Goal: Task Accomplishment & Management: Manage account settings

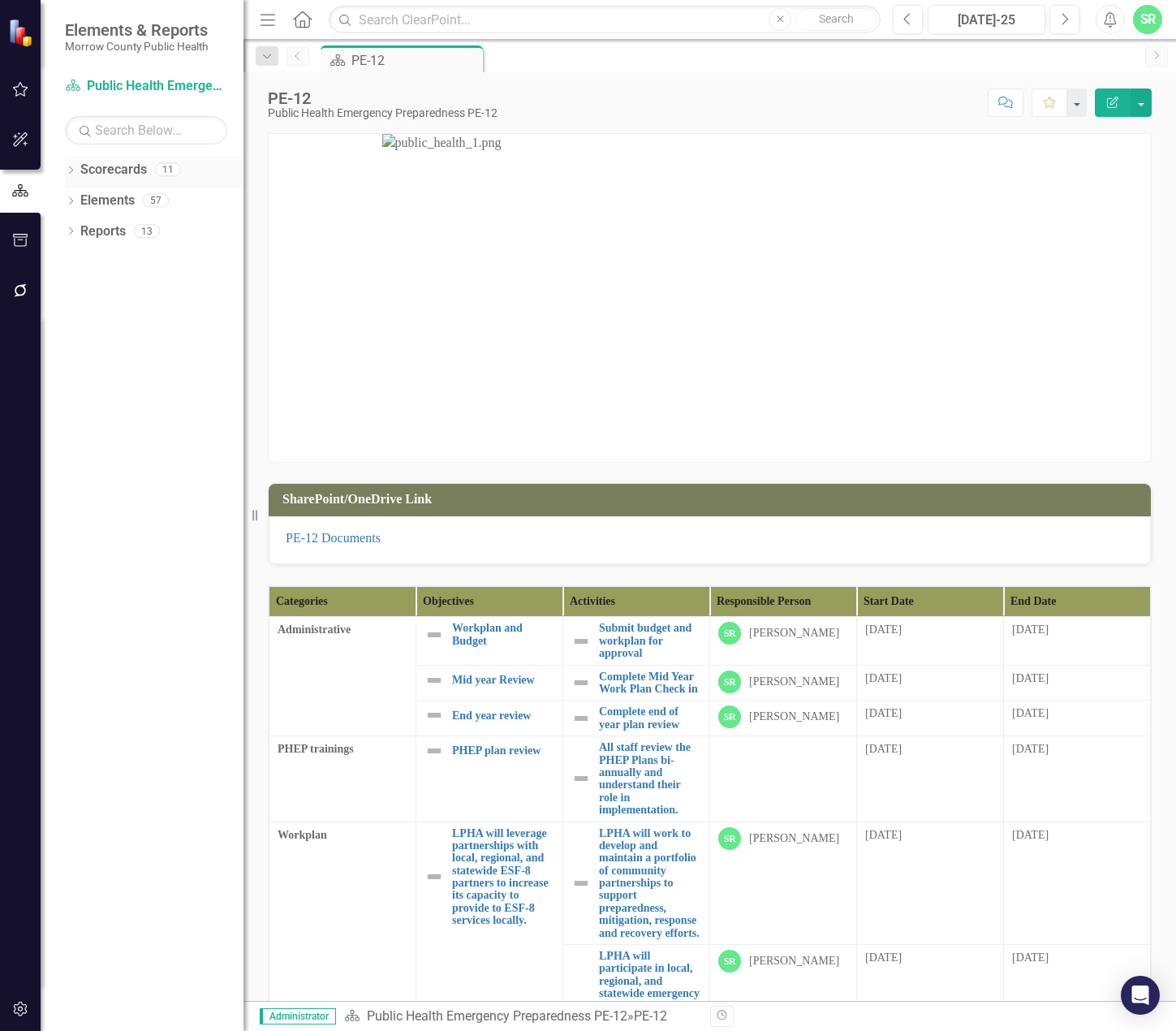
click at [126, 172] on link "Scorecards" at bounding box center [114, 170] width 67 height 19
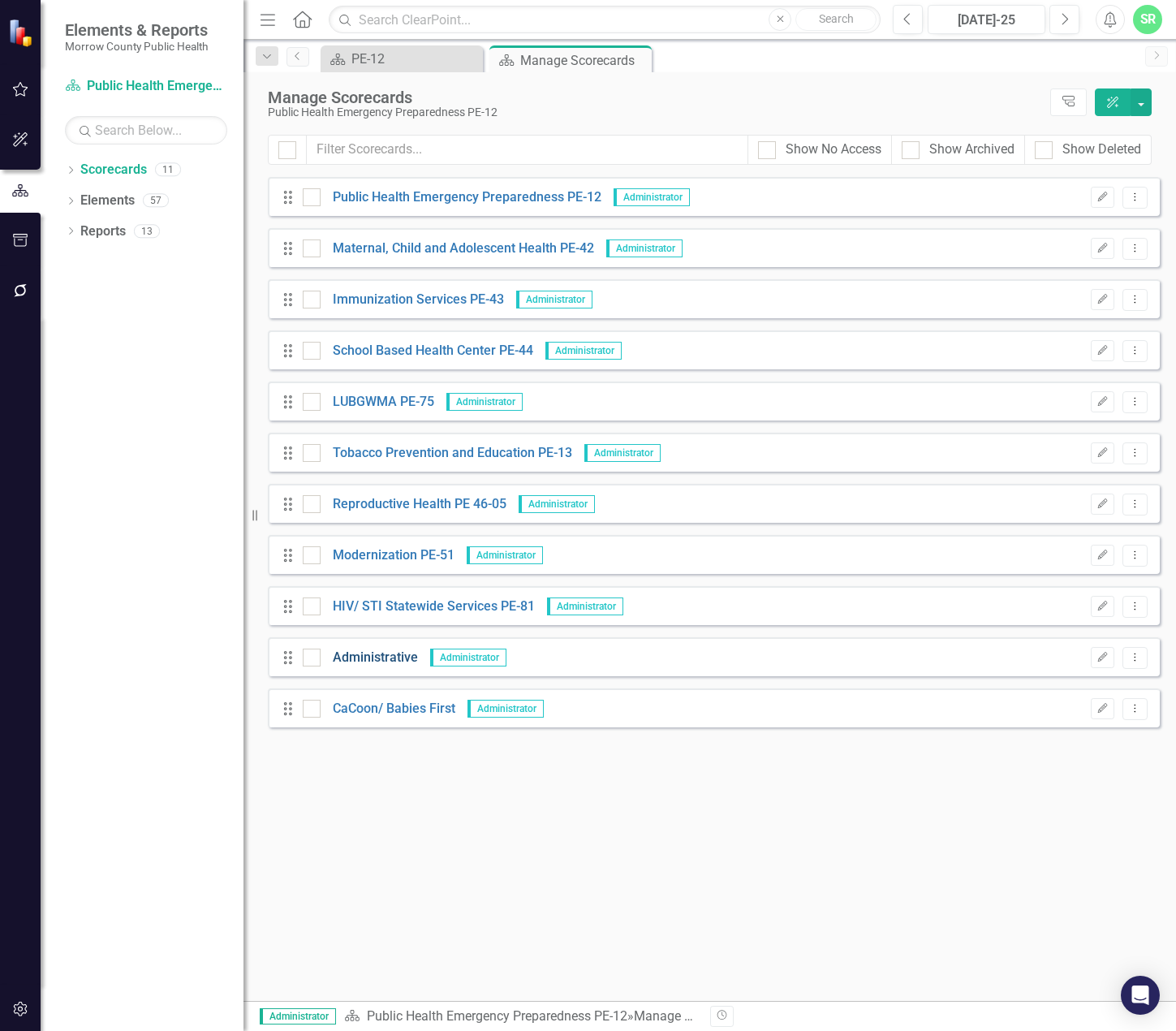
click at [390, 662] on link "Administrative" at bounding box center [369, 657] width 97 height 19
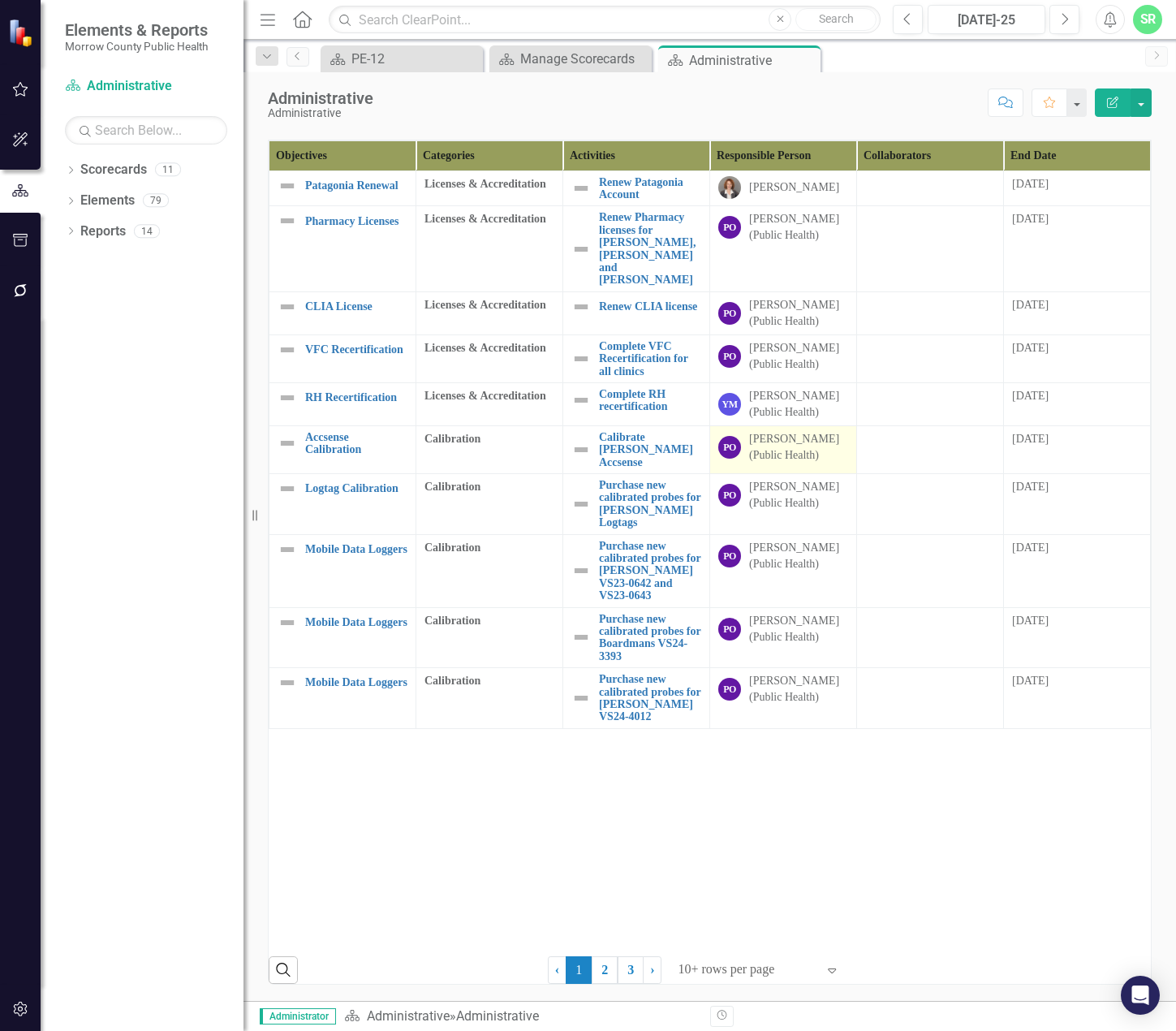
scroll to position [552, 0]
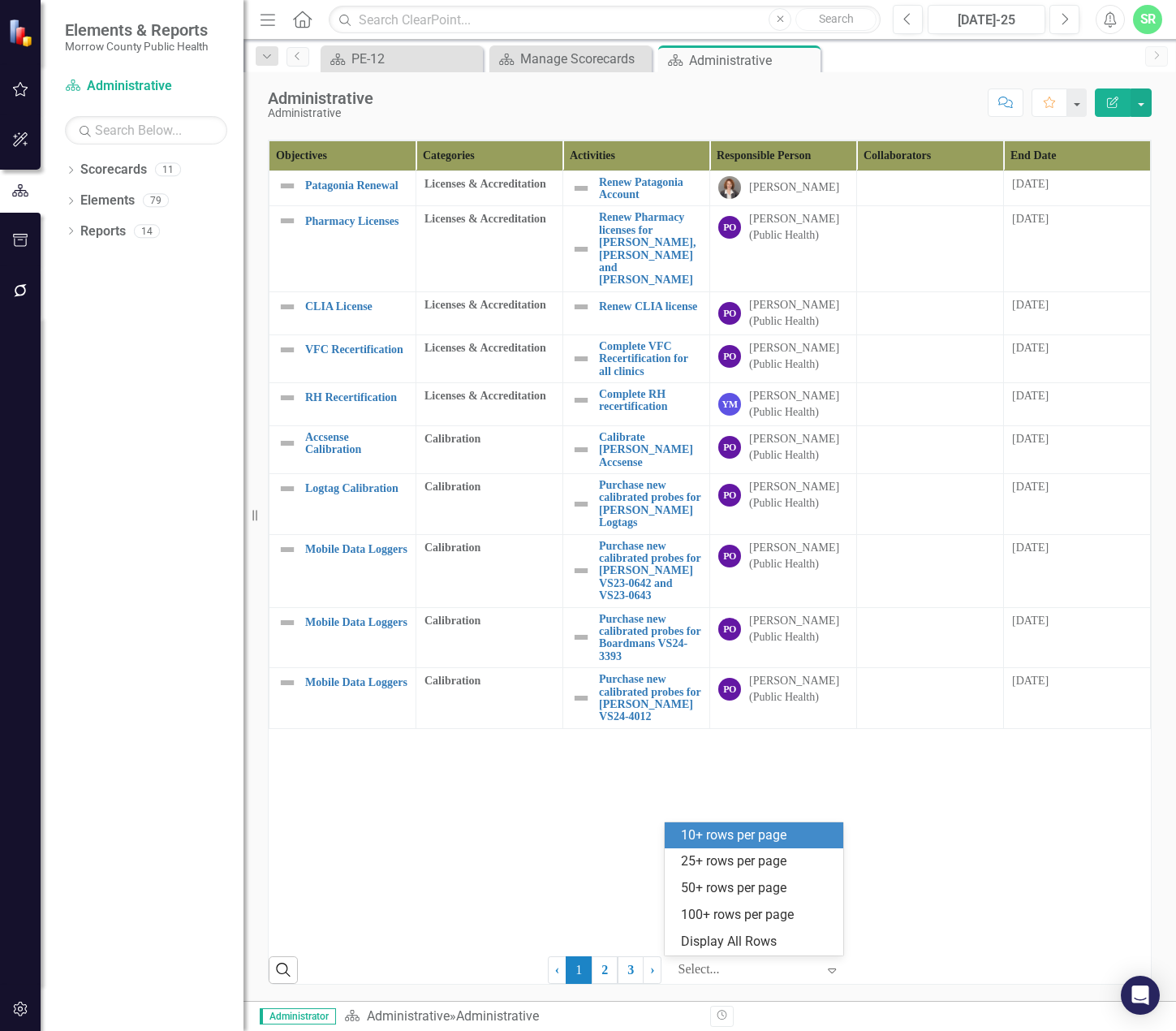
click at [824, 967] on icon "Expand" at bounding box center [832, 970] width 16 height 13
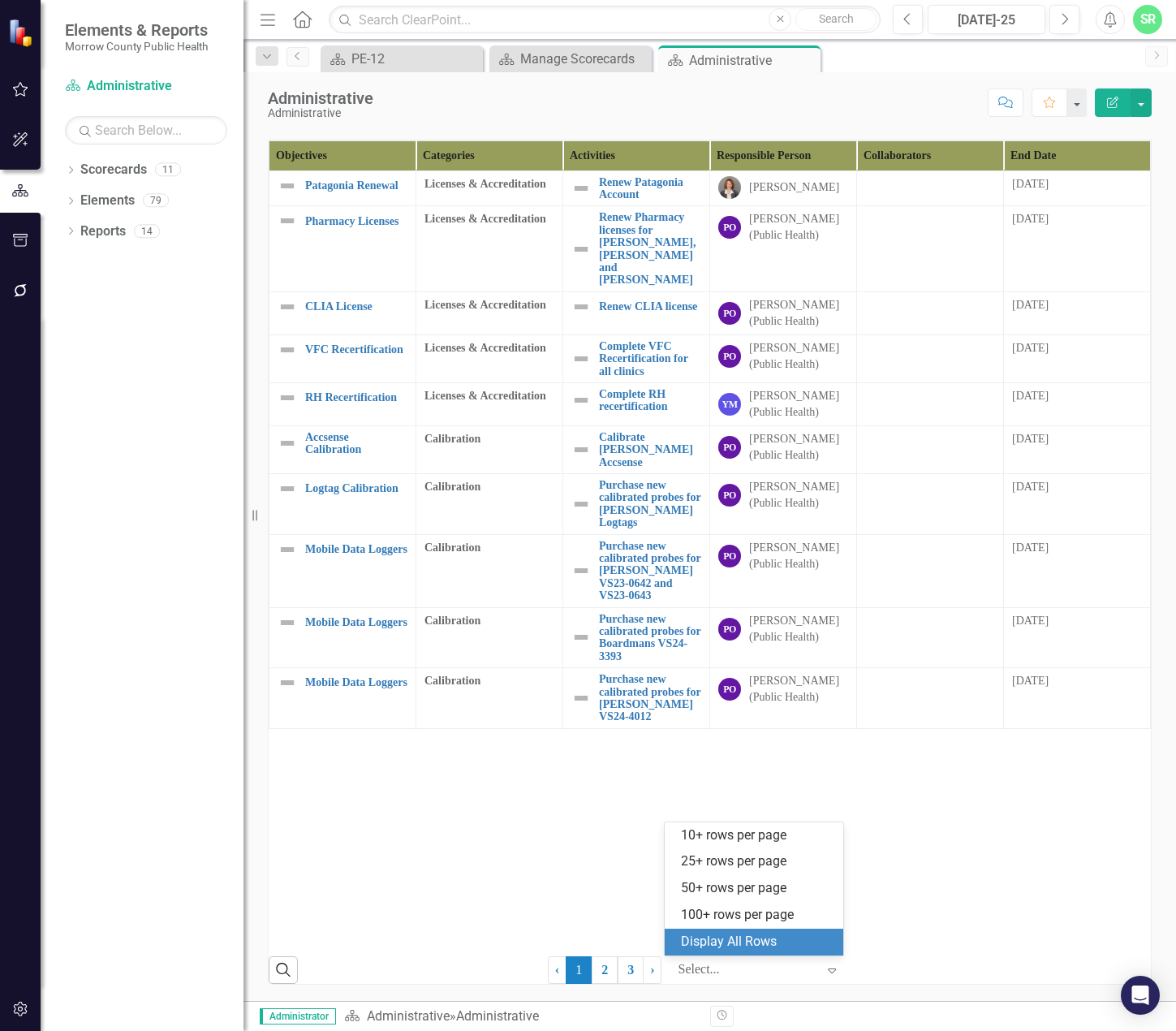
click at [802, 944] on div "Display All Rows" at bounding box center [757, 941] width 153 height 19
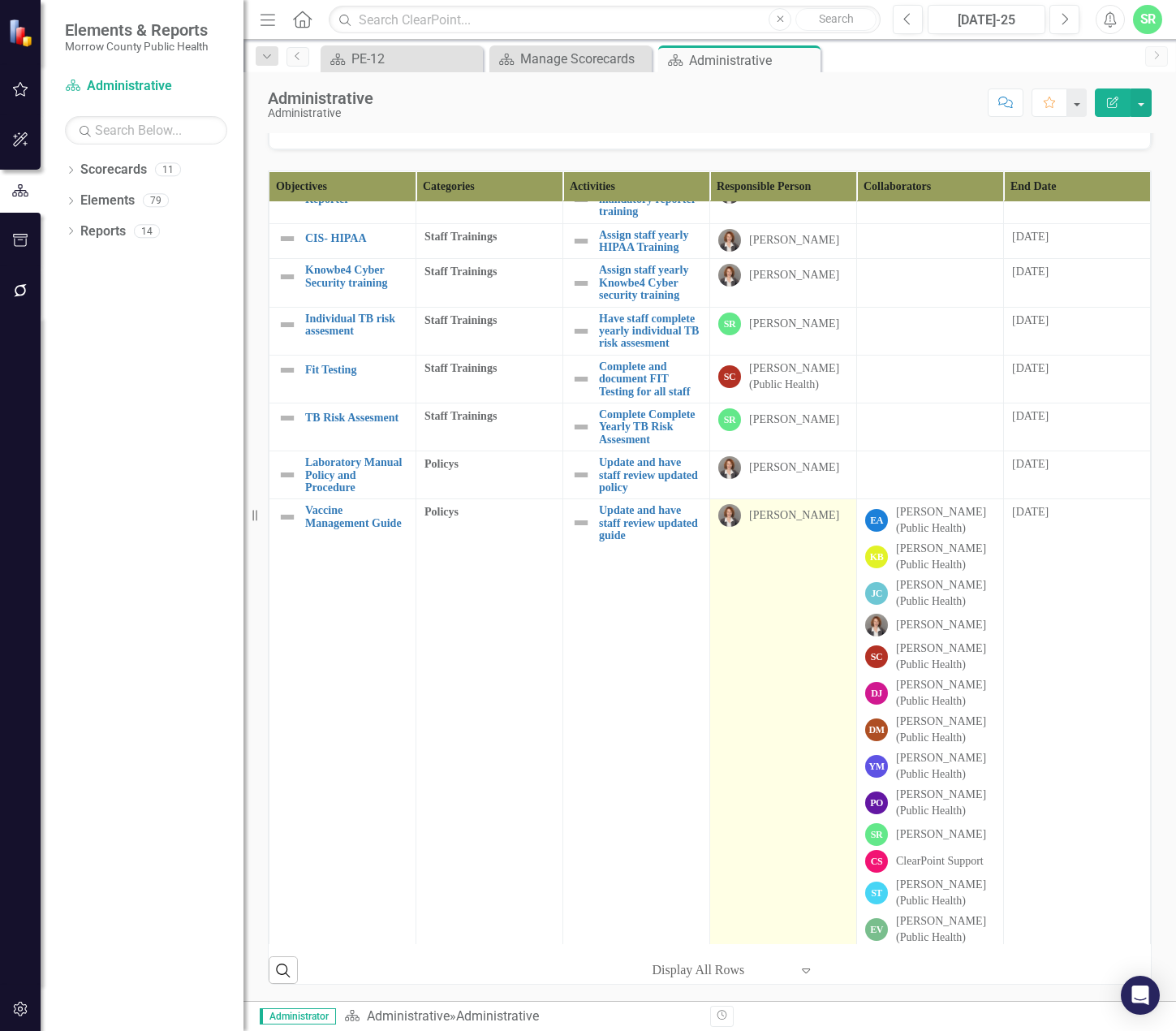
scroll to position [1041, 0]
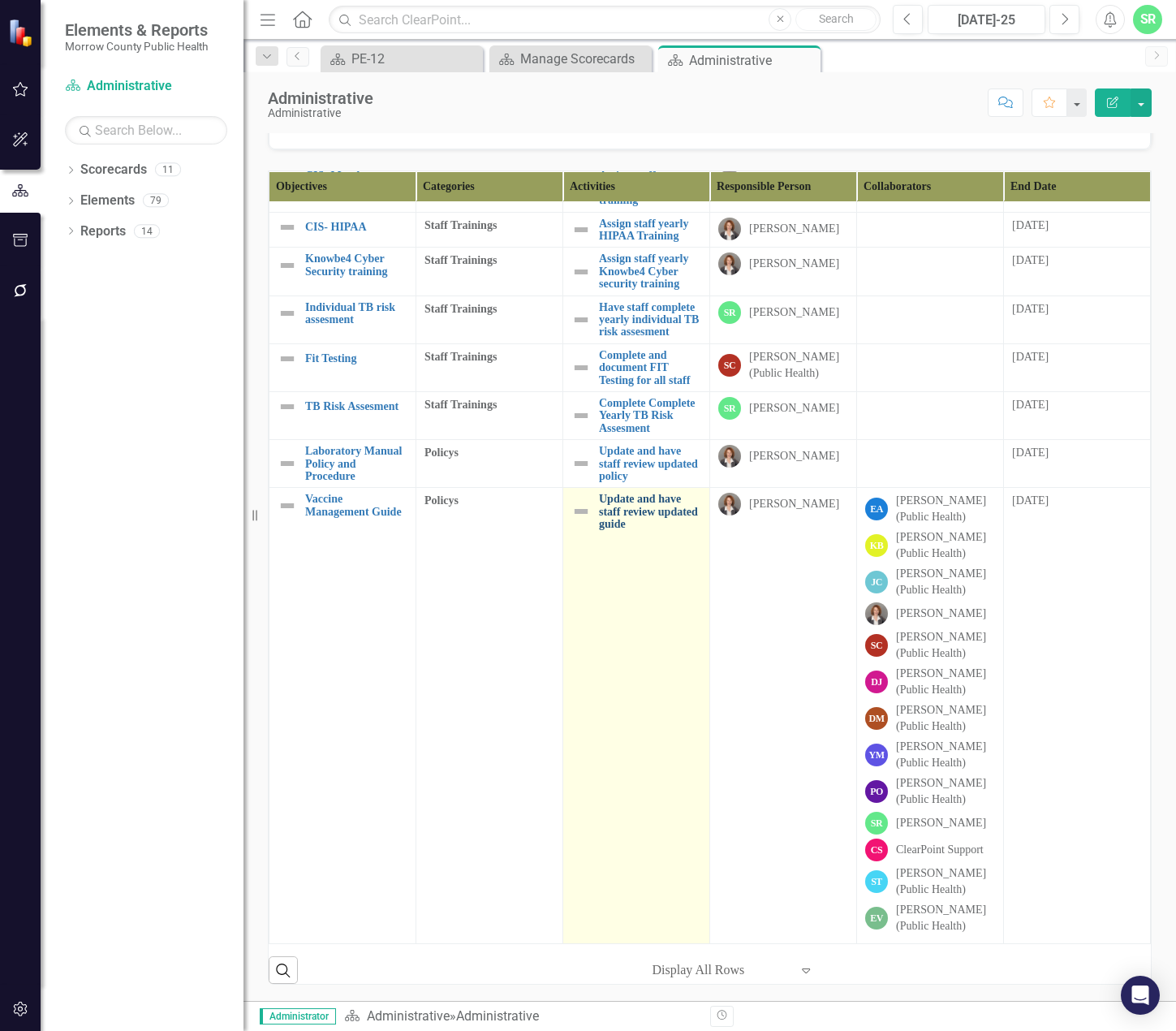
click at [620, 493] on link "Update and have staff review updated guide" at bounding box center [649, 511] width 102 height 38
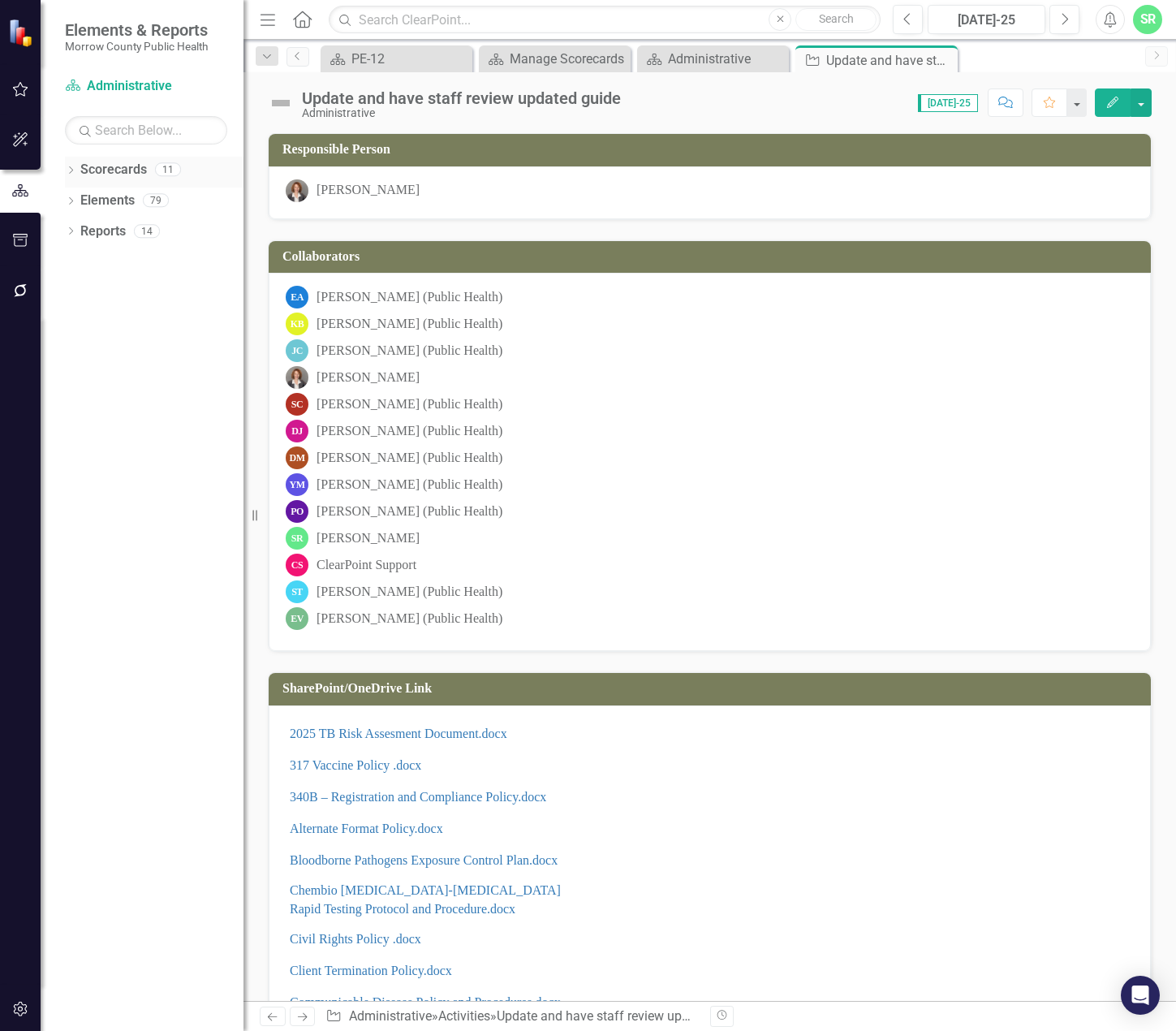
click at [131, 162] on link "Scorecards" at bounding box center [114, 170] width 67 height 19
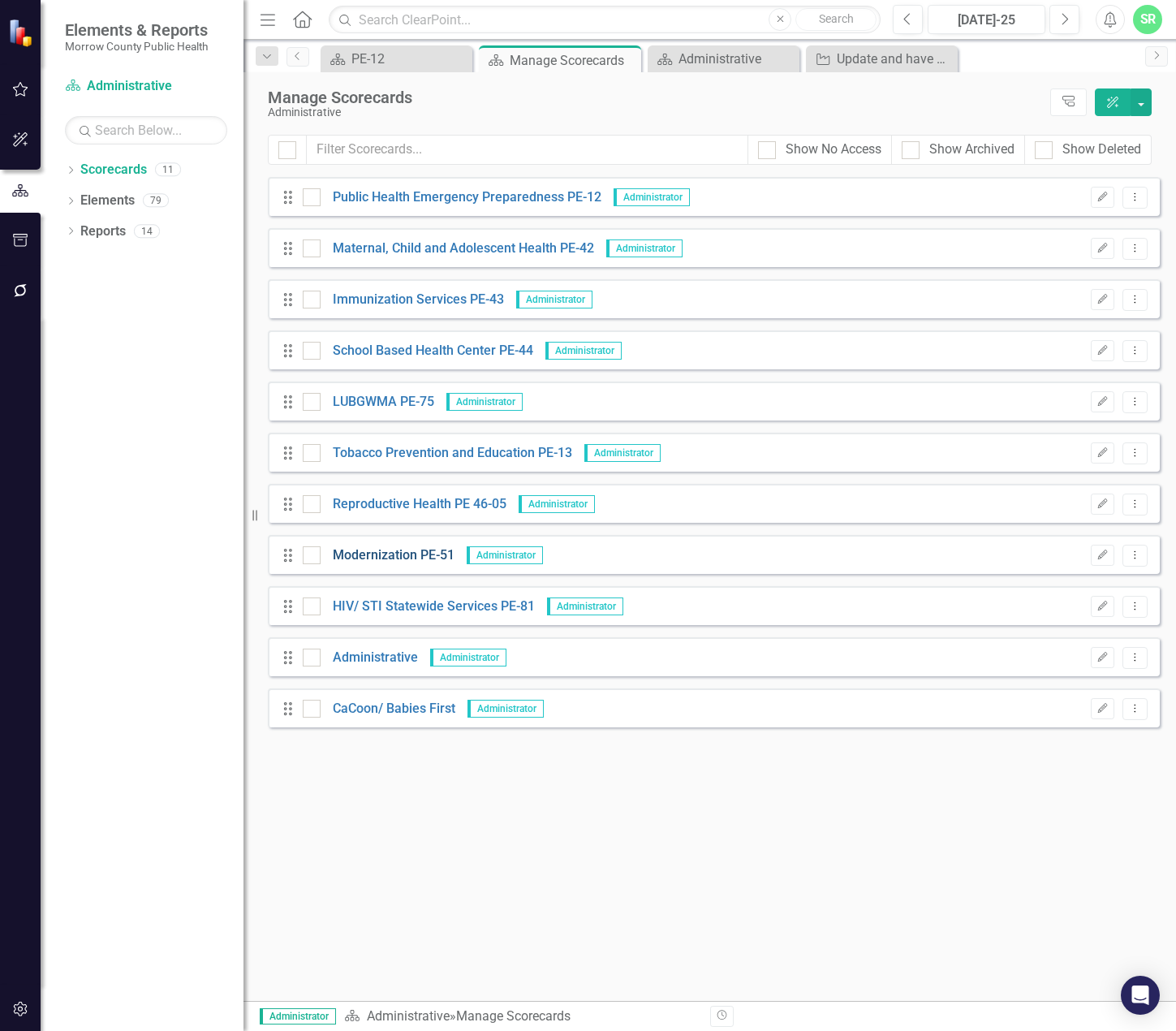
click at [396, 551] on link "Modernization PE-51" at bounding box center [387, 555] width 134 height 19
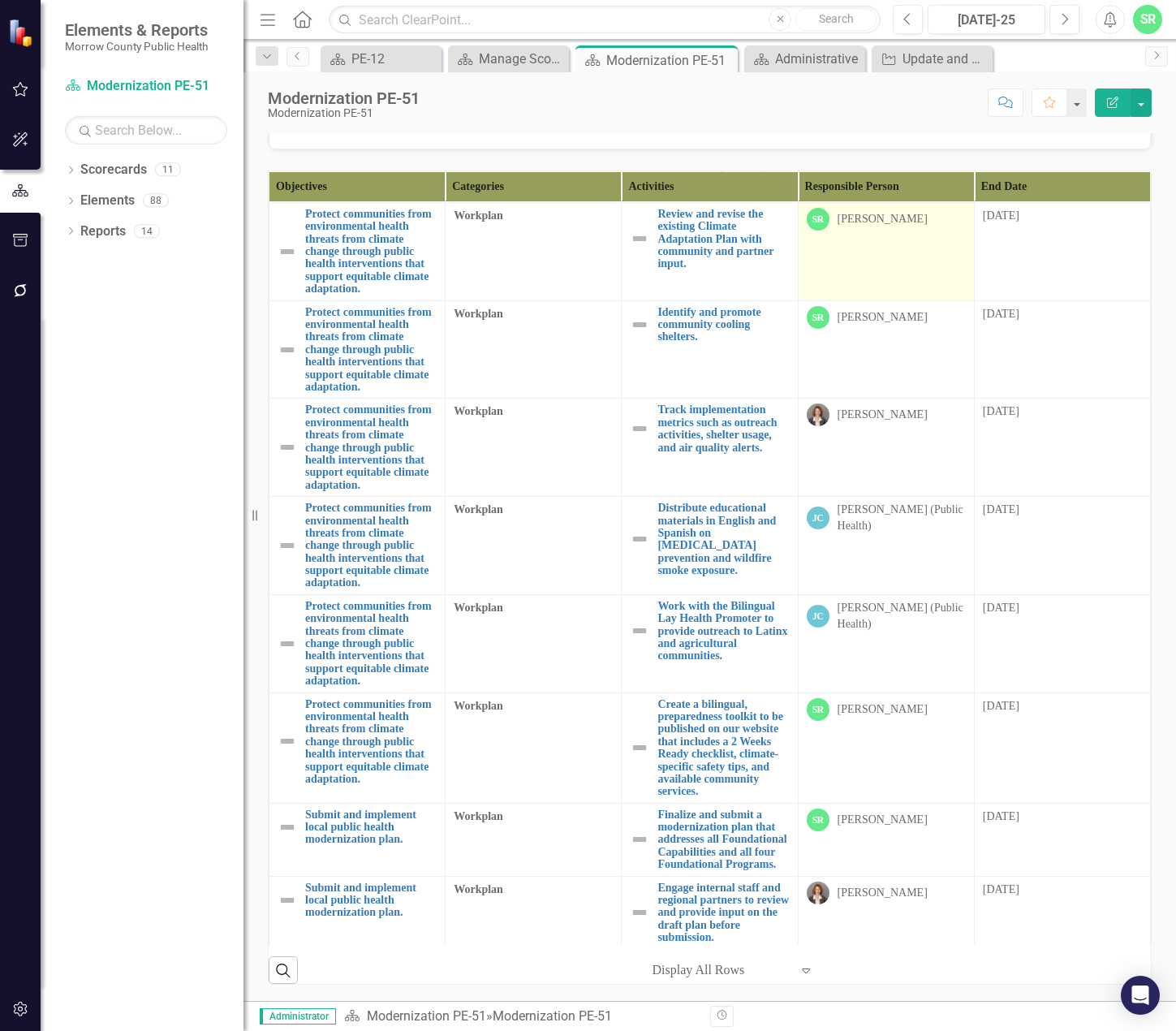
scroll to position [1785, 0]
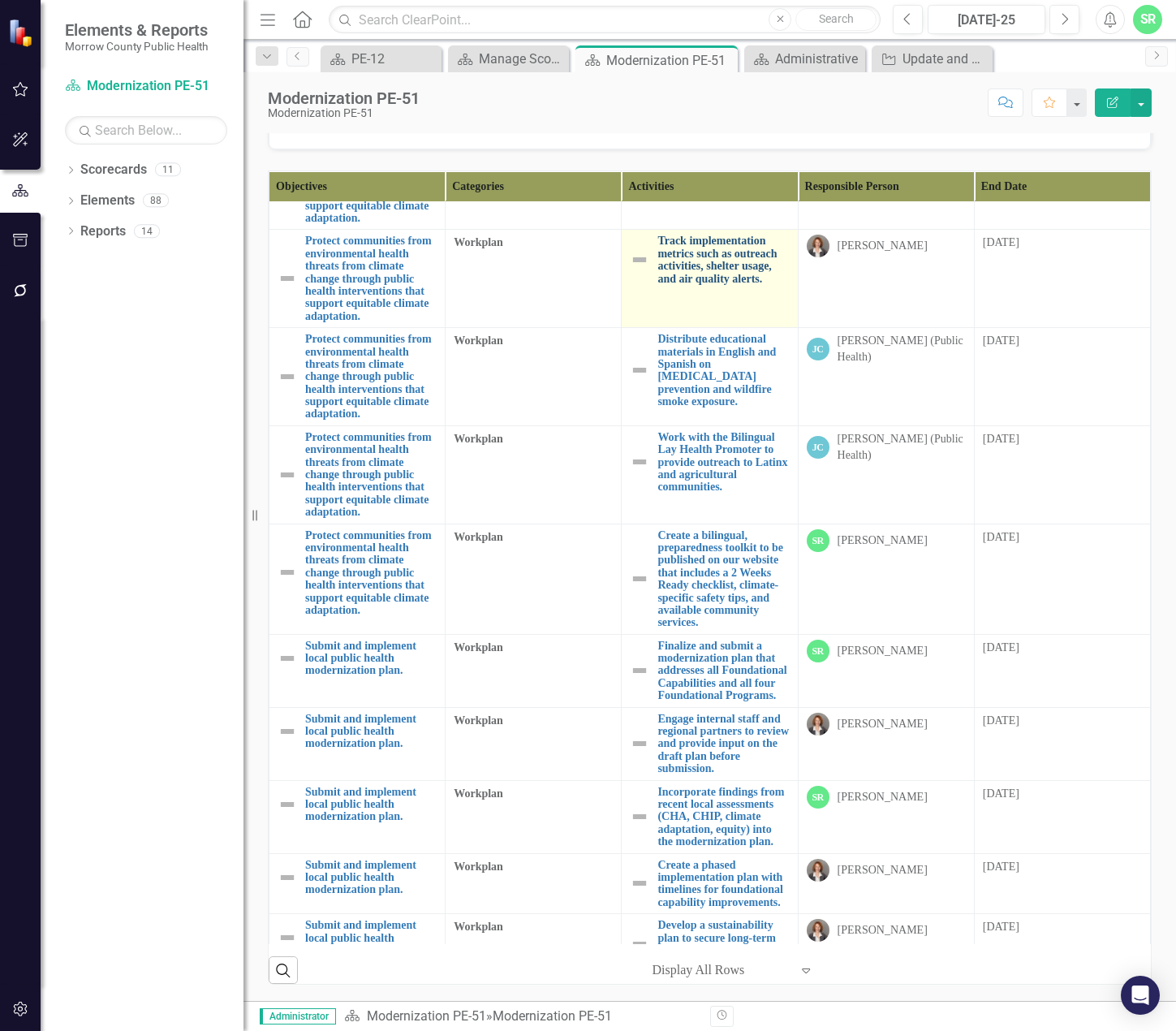
click at [727, 285] on link "Track implementation metrics such as outreach activities, shelter usage, and ai…" at bounding box center [723, 260] width 131 height 51
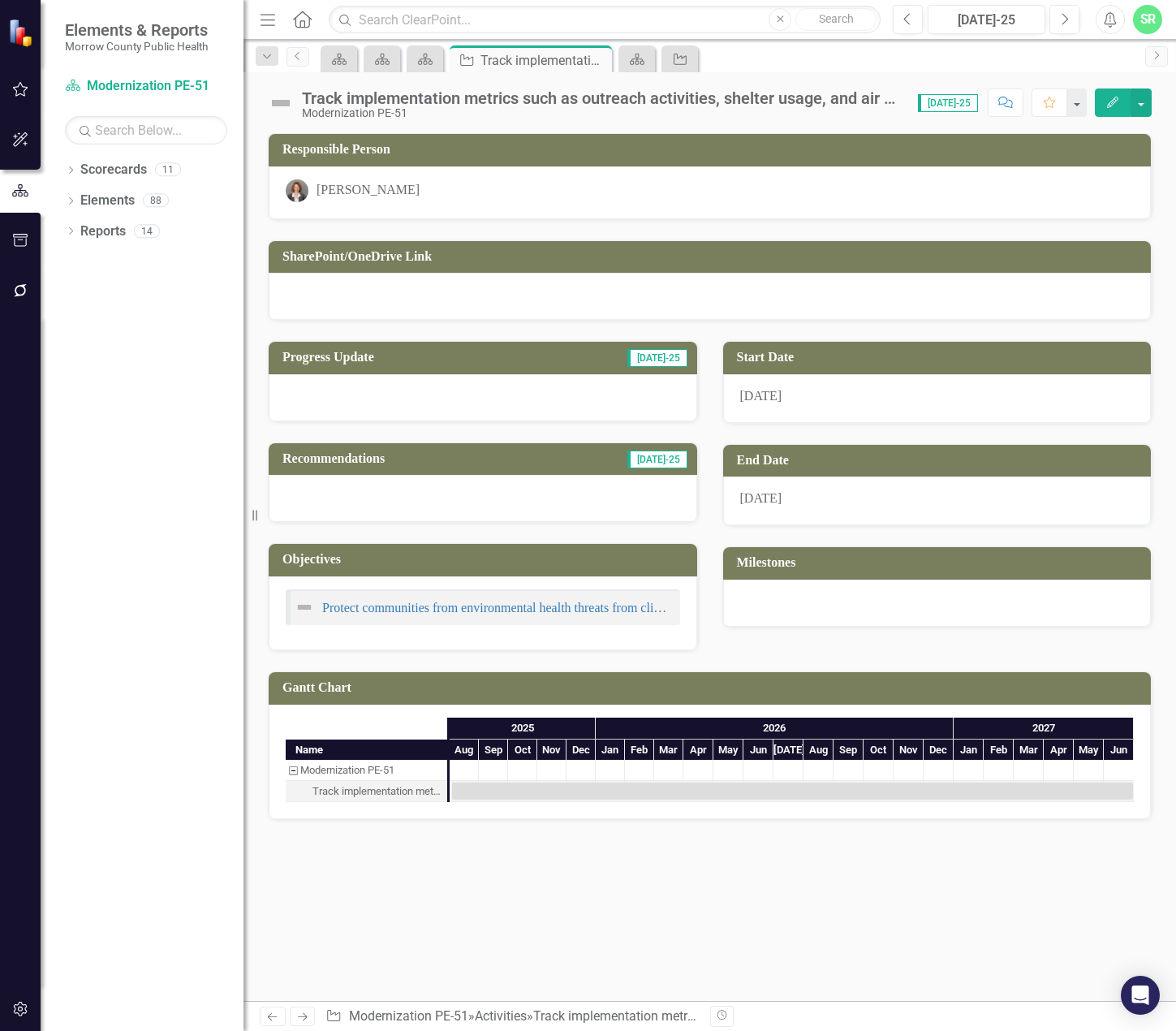
click at [556, 388] on div at bounding box center [482, 398] width 428 height 47
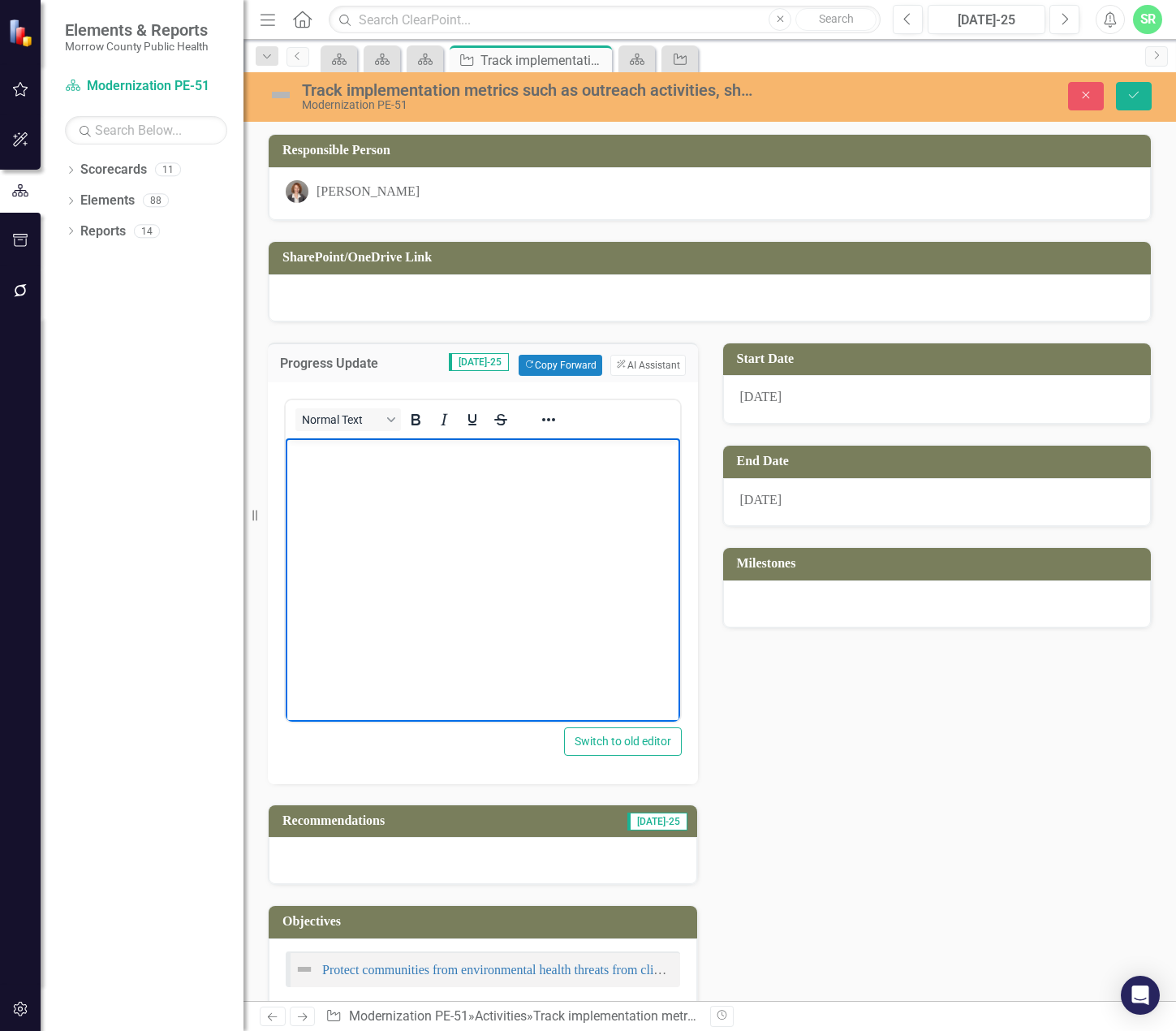
click at [462, 481] on body "Rich Text Area. Press ALT-0 for help." at bounding box center [483, 559] width 395 height 244
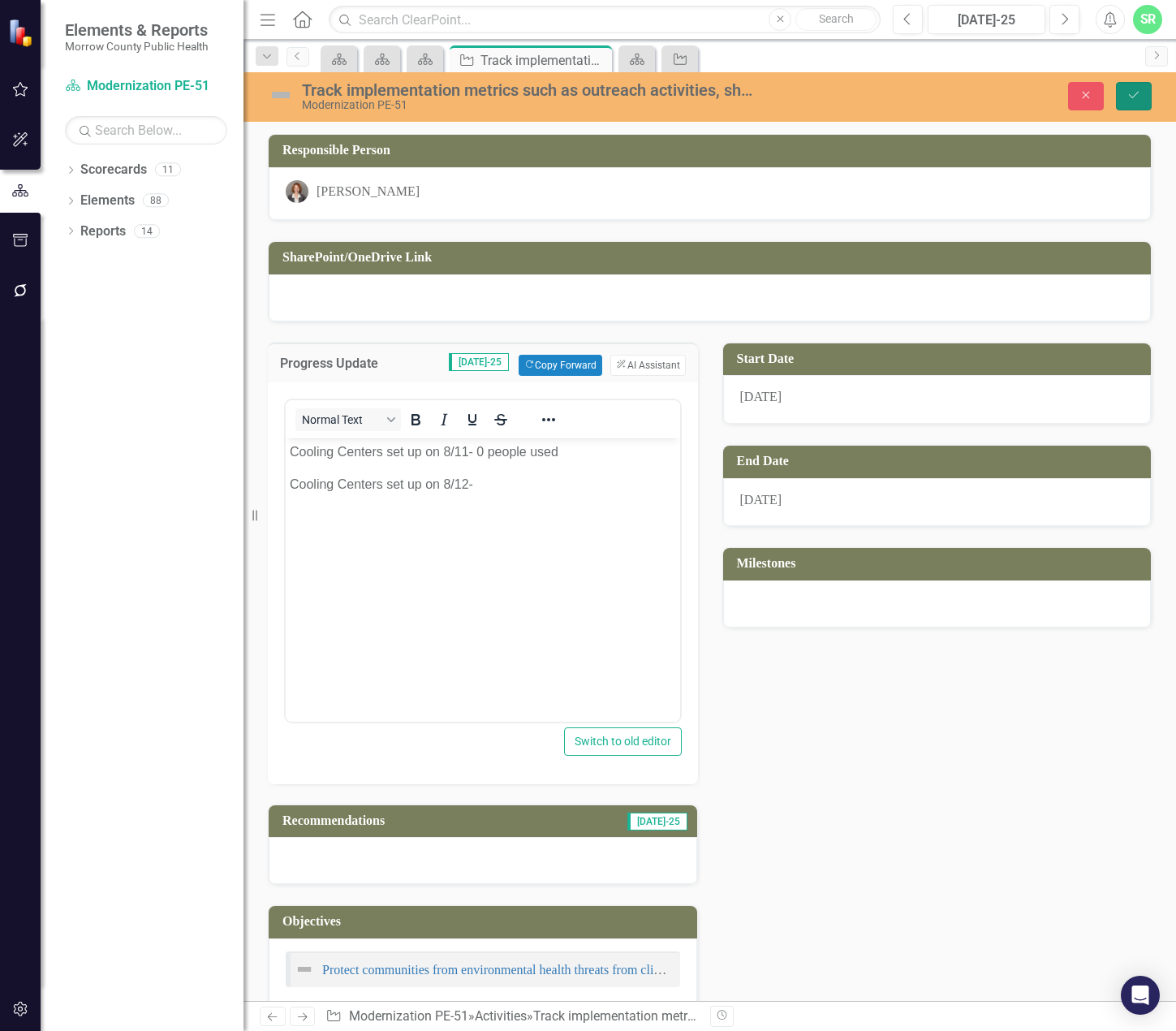
click at [1136, 96] on icon "Save" at bounding box center [1134, 95] width 15 height 11
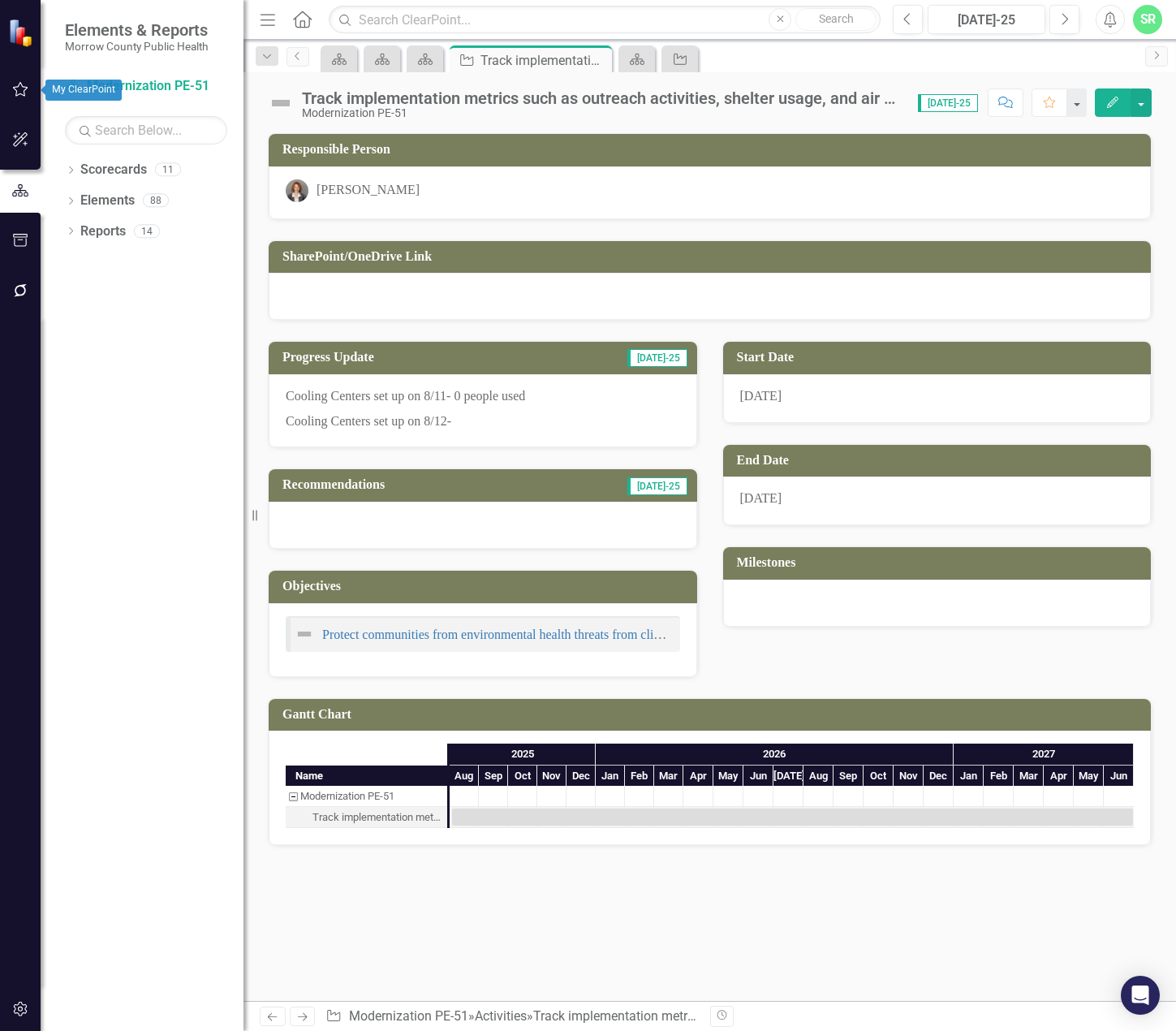
click at [22, 95] on icon "button" at bounding box center [20, 89] width 15 height 15
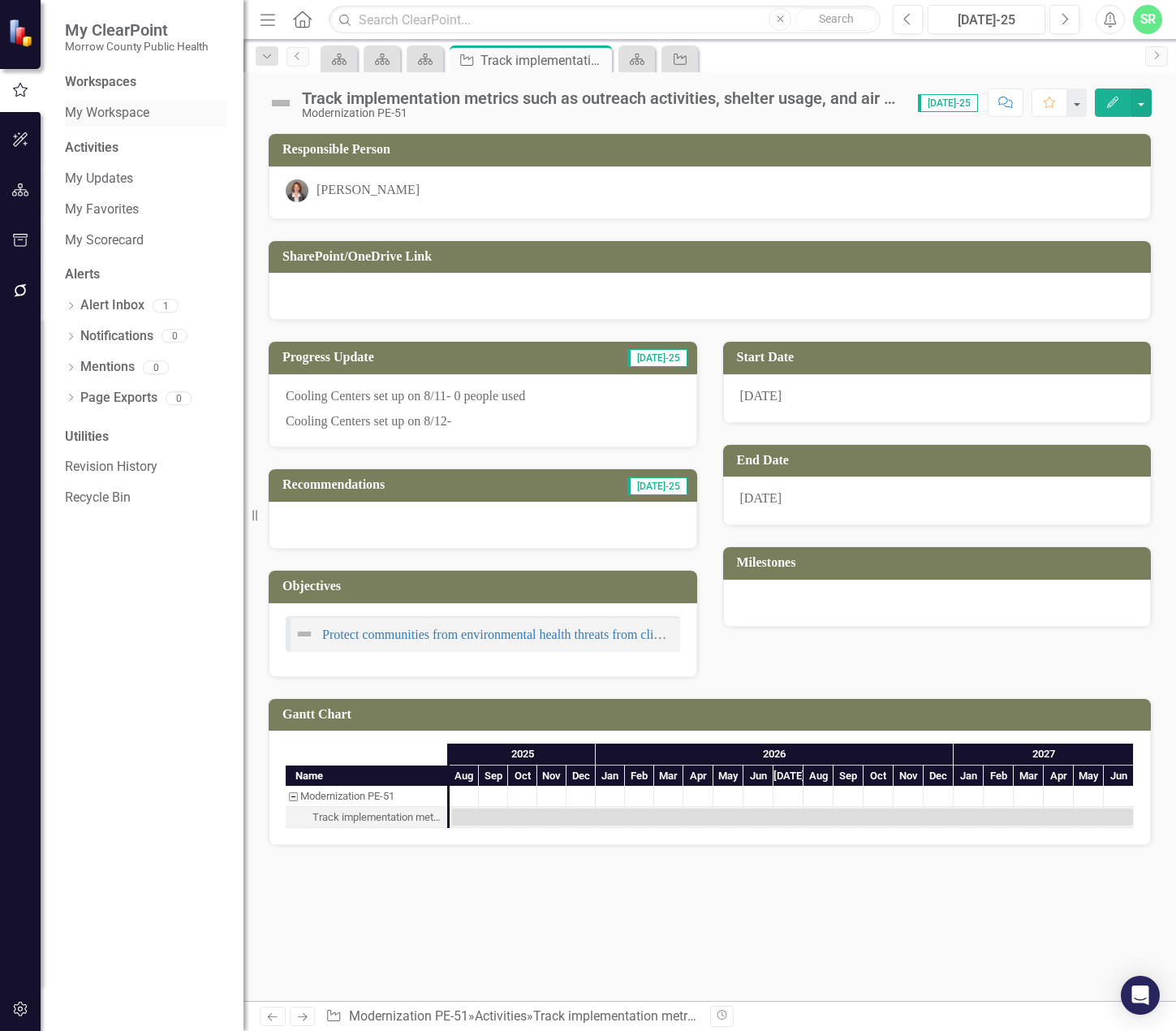
click at [101, 113] on link "My Workspace" at bounding box center [146, 113] width 162 height 19
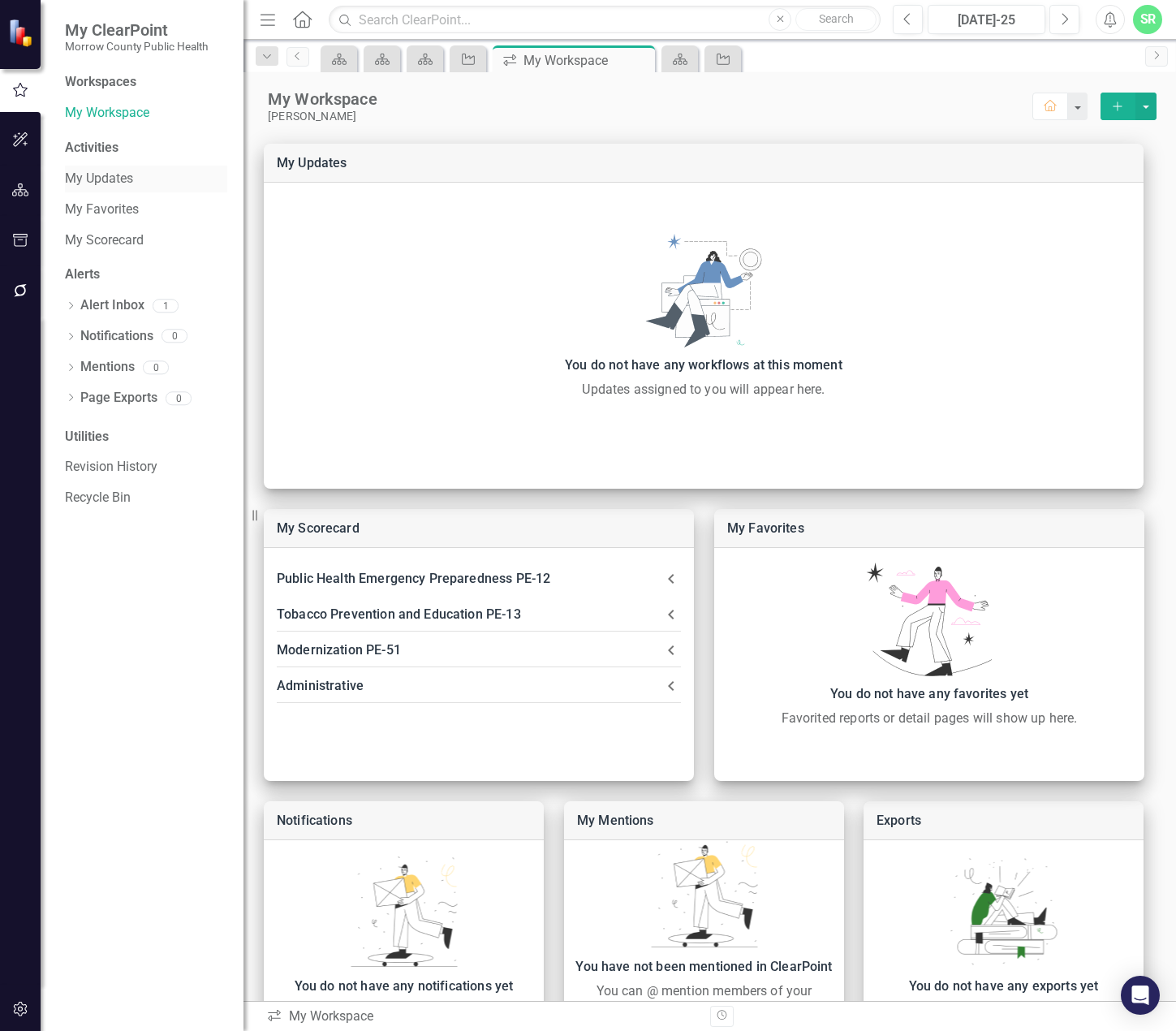
click at [104, 180] on link "My Updates" at bounding box center [146, 179] width 162 height 19
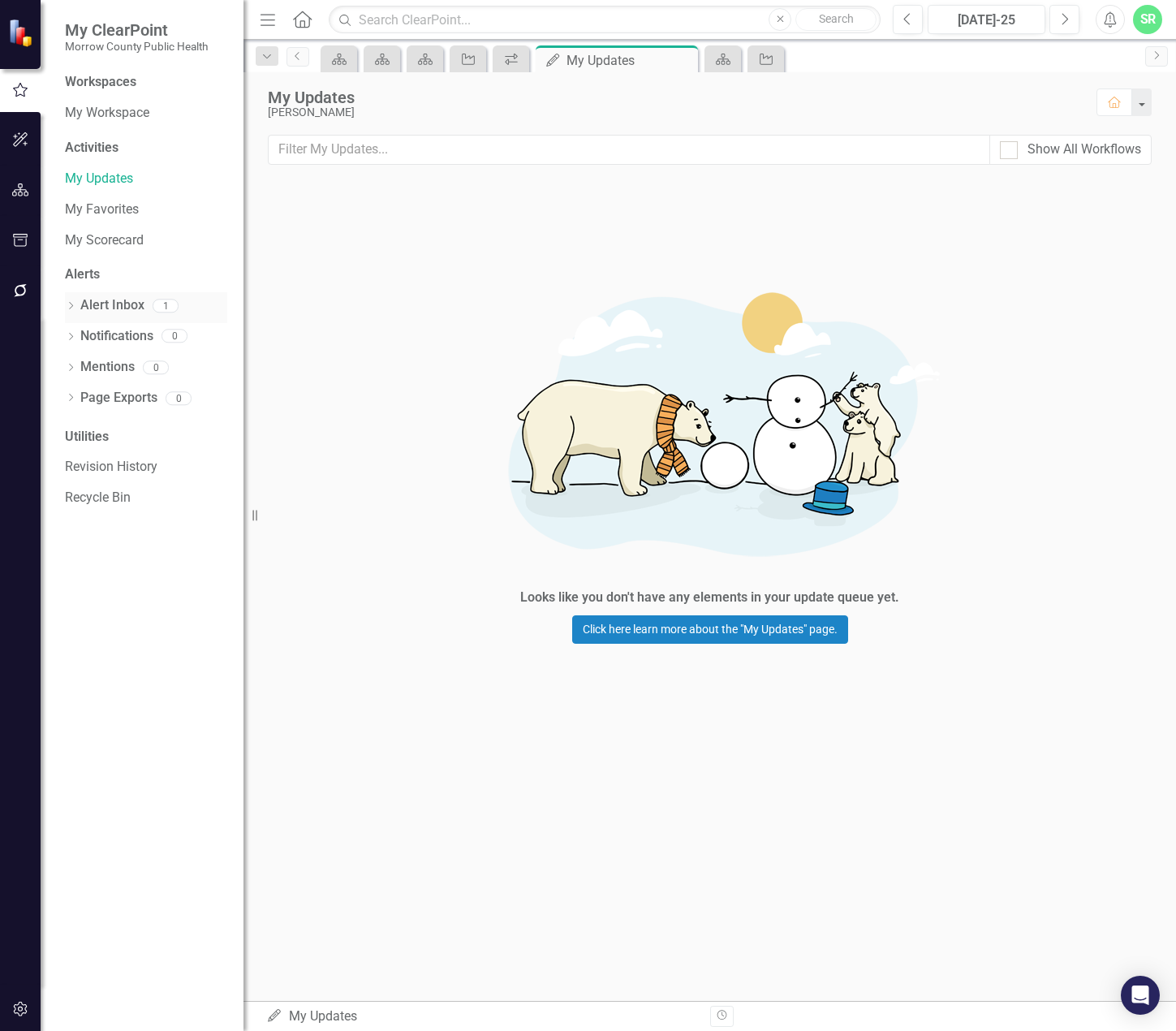
click at [112, 297] on link "Alert Inbox" at bounding box center [113, 305] width 64 height 19
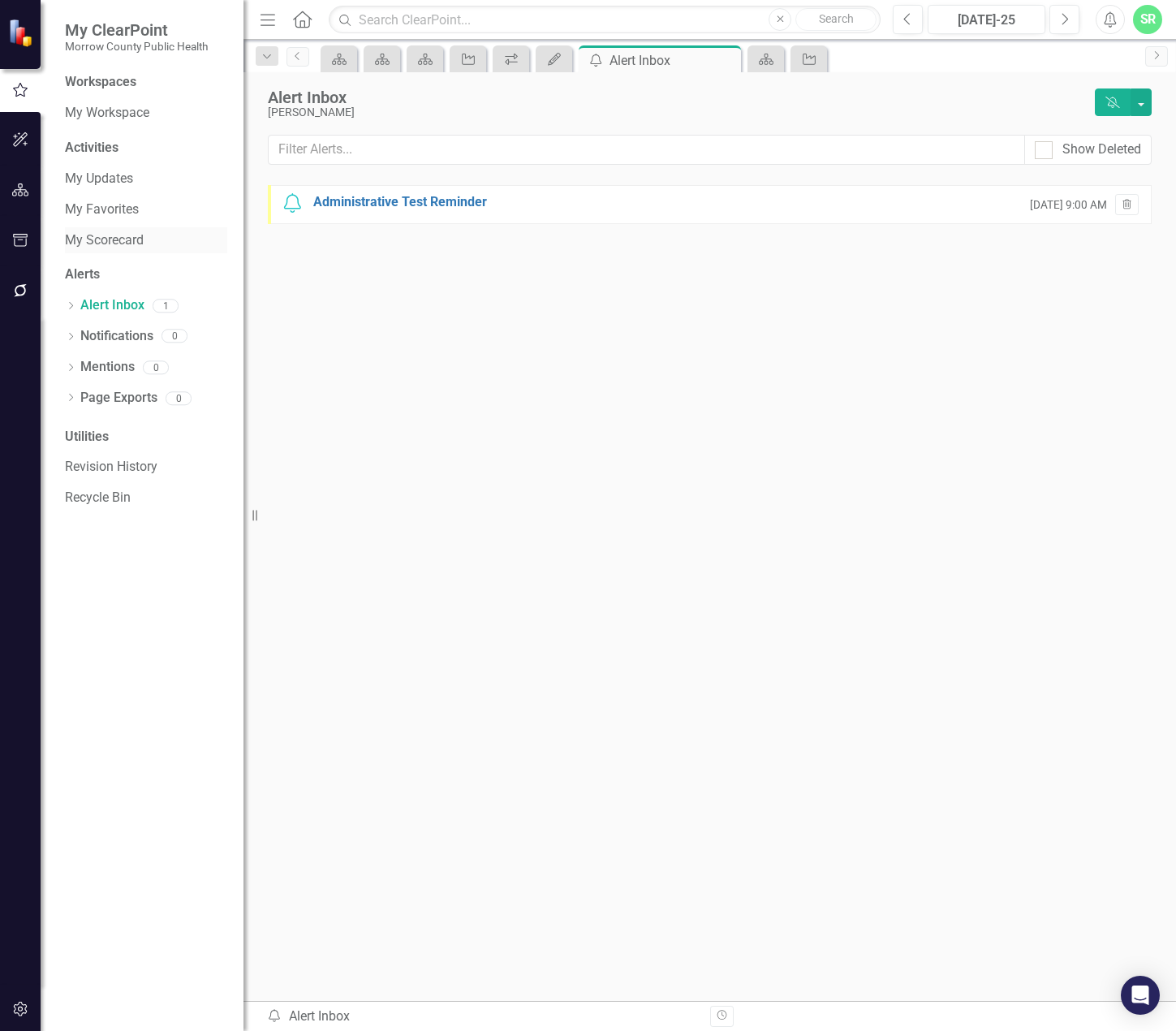
click at [116, 234] on link "My Scorecard" at bounding box center [146, 241] width 162 height 19
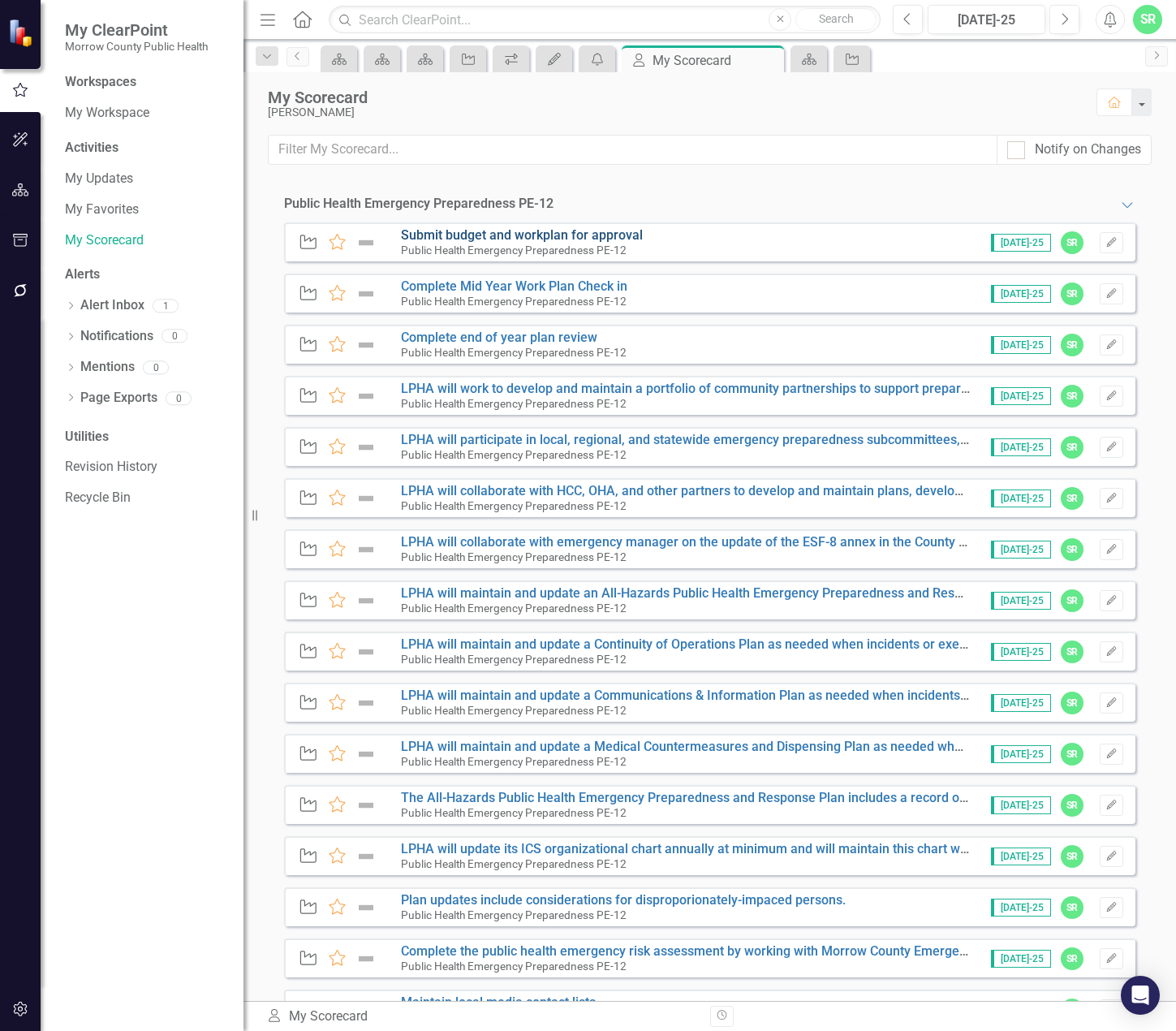
click at [543, 240] on link "Submit budget and workplan for approval" at bounding box center [522, 235] width 242 height 15
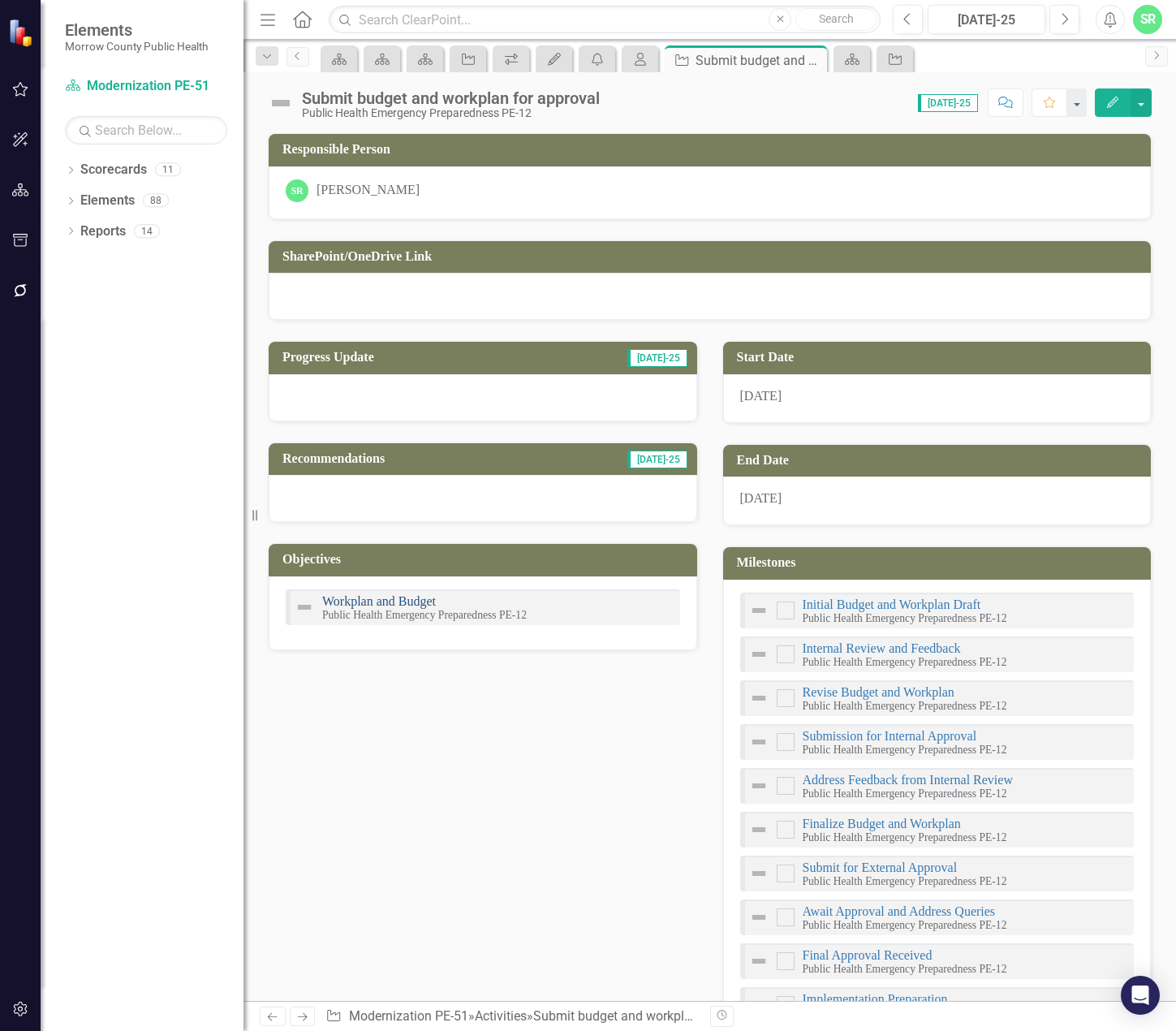
click at [392, 601] on link "Workplan and Budget" at bounding box center [378, 600] width 113 height 14
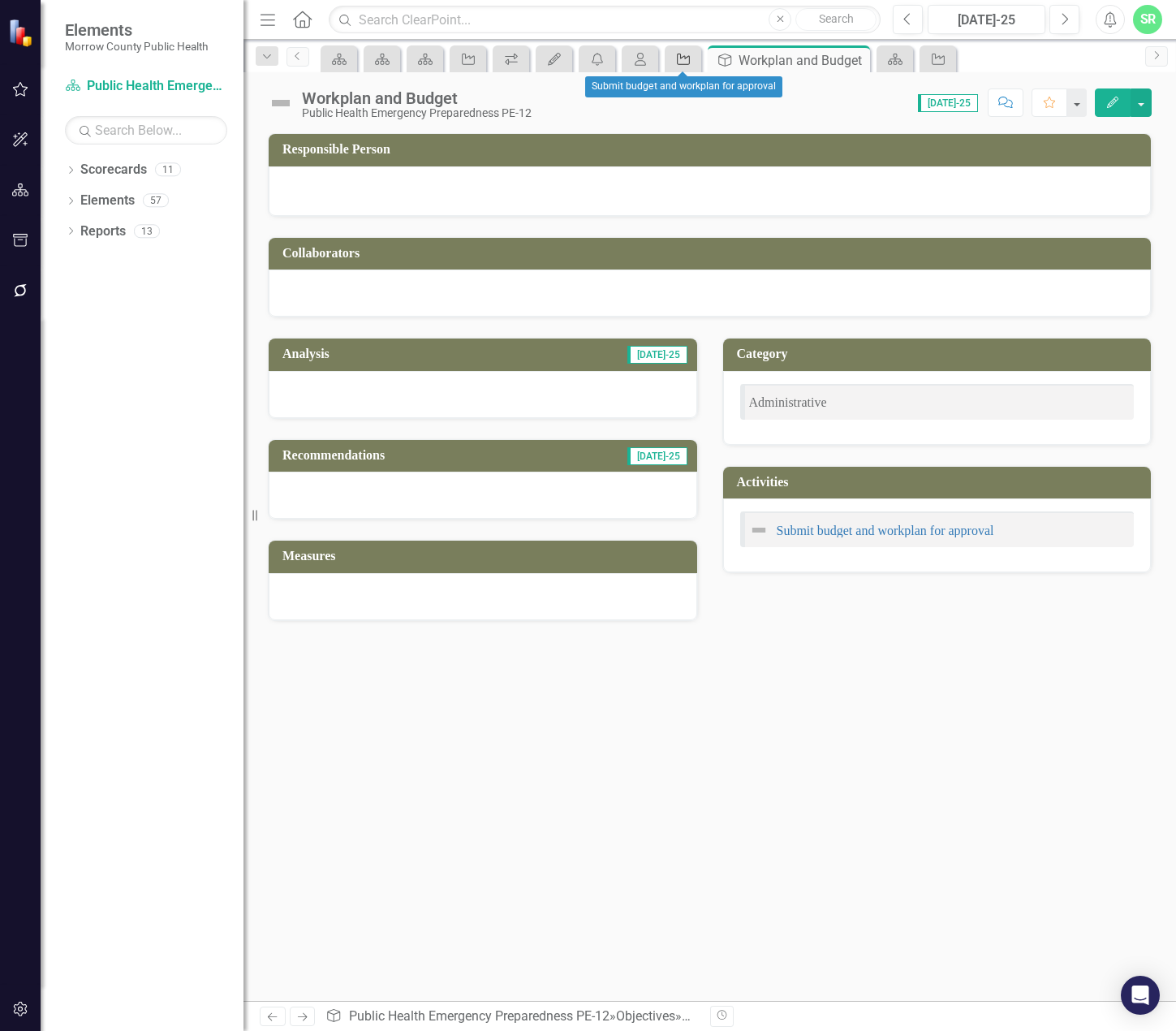
click at [693, 63] on link "Activity" at bounding box center [683, 59] width 29 height 20
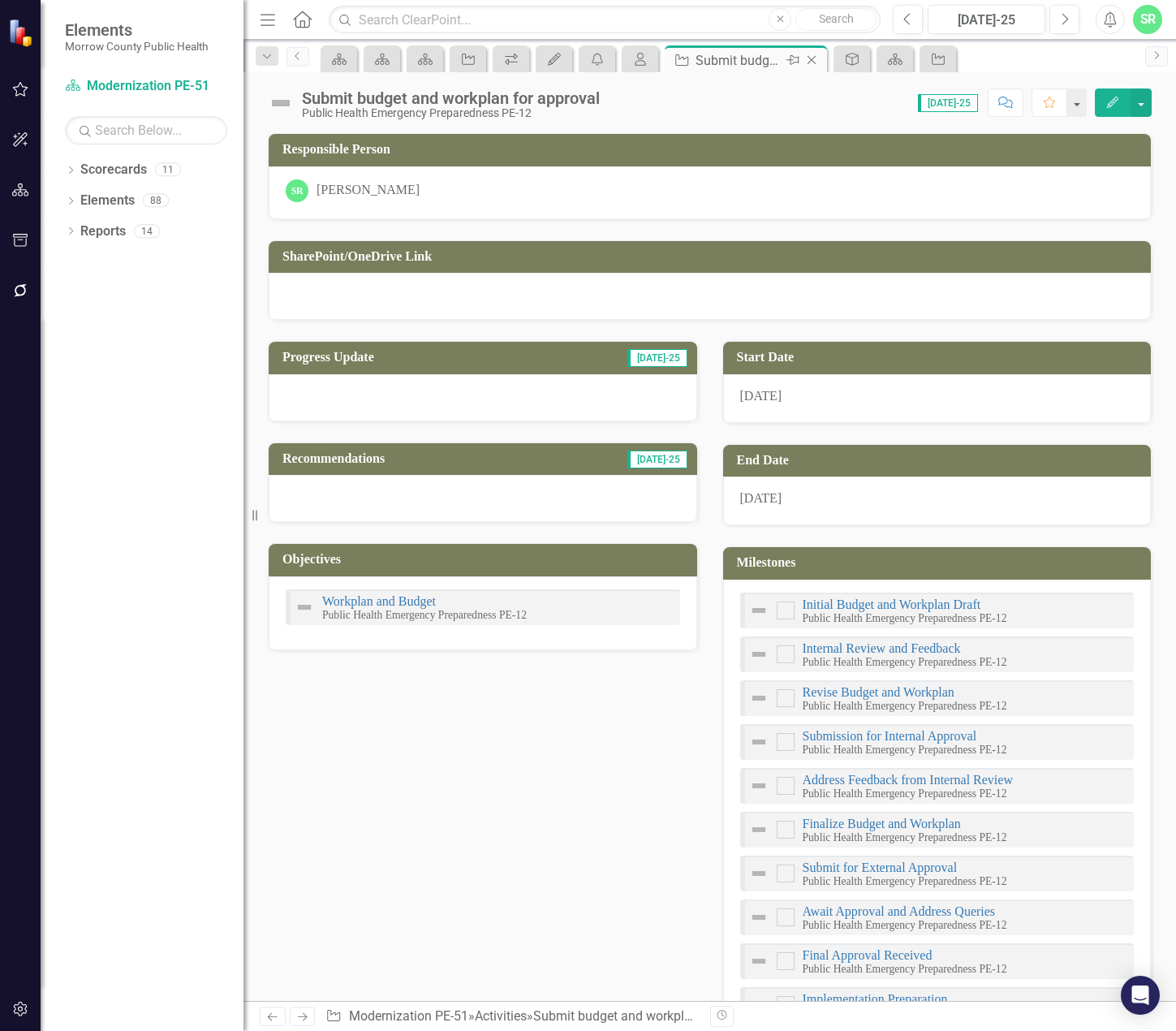
click at [810, 62] on icon at bounding box center [811, 60] width 9 height 9
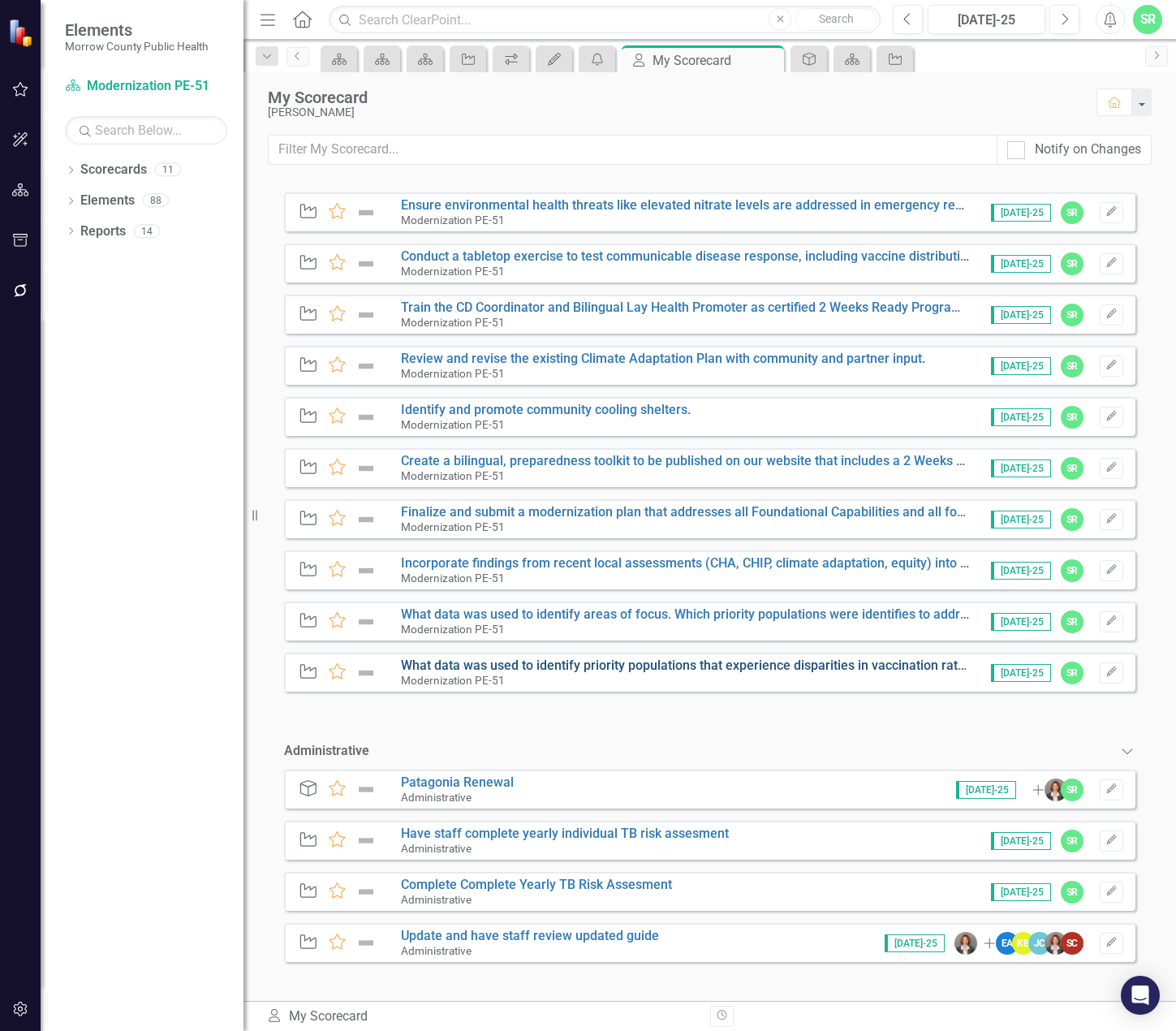
scroll to position [2259, 0]
click at [636, 610] on link "What data was used to identify areas of focus. Which priority populations were …" at bounding box center [726, 613] width 650 height 15
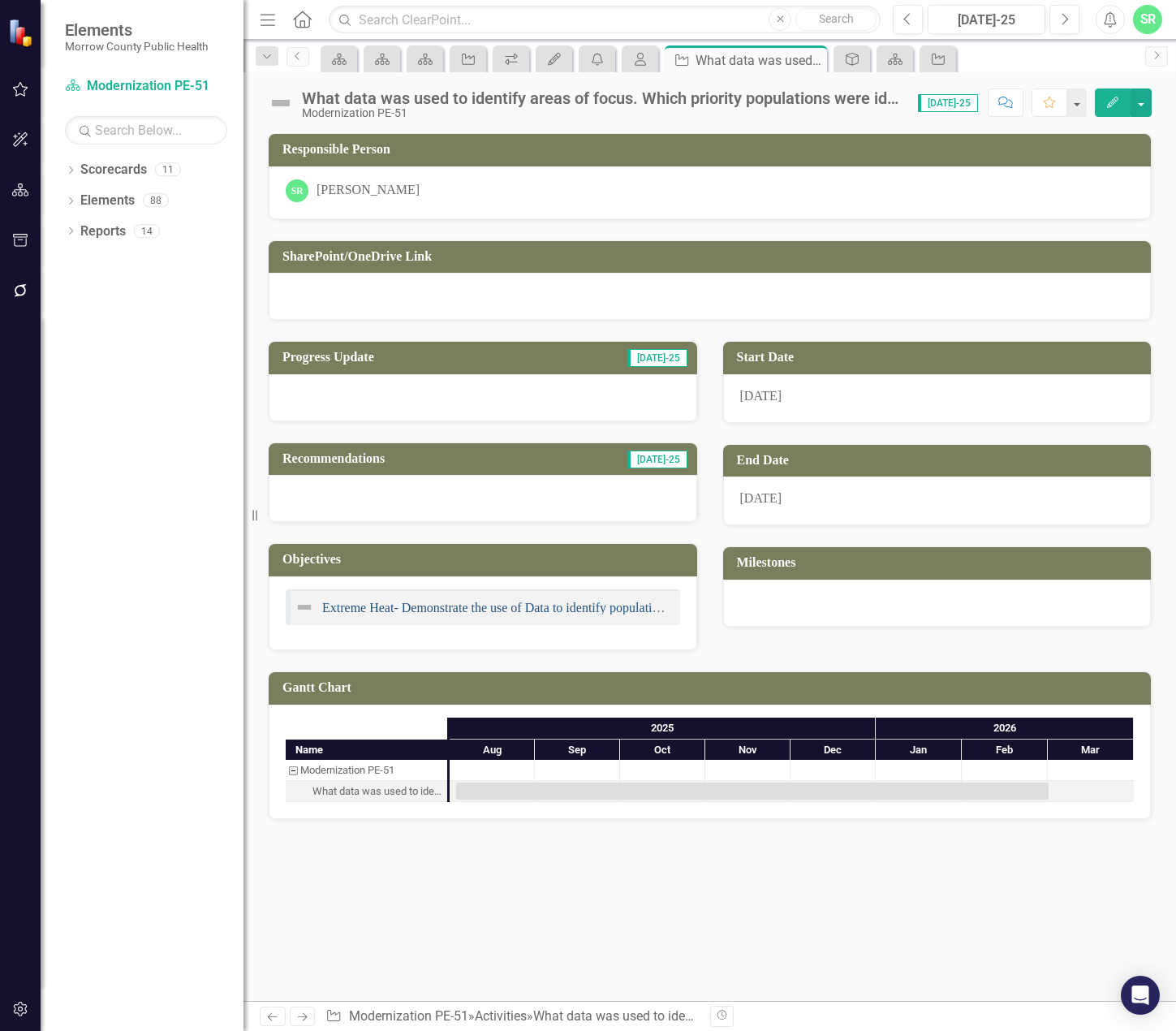
click at [635, 610] on link "Extreme Heat- Demonstrate the use of Data to identify populations of focus." at bounding box center [520, 607] width 397 height 14
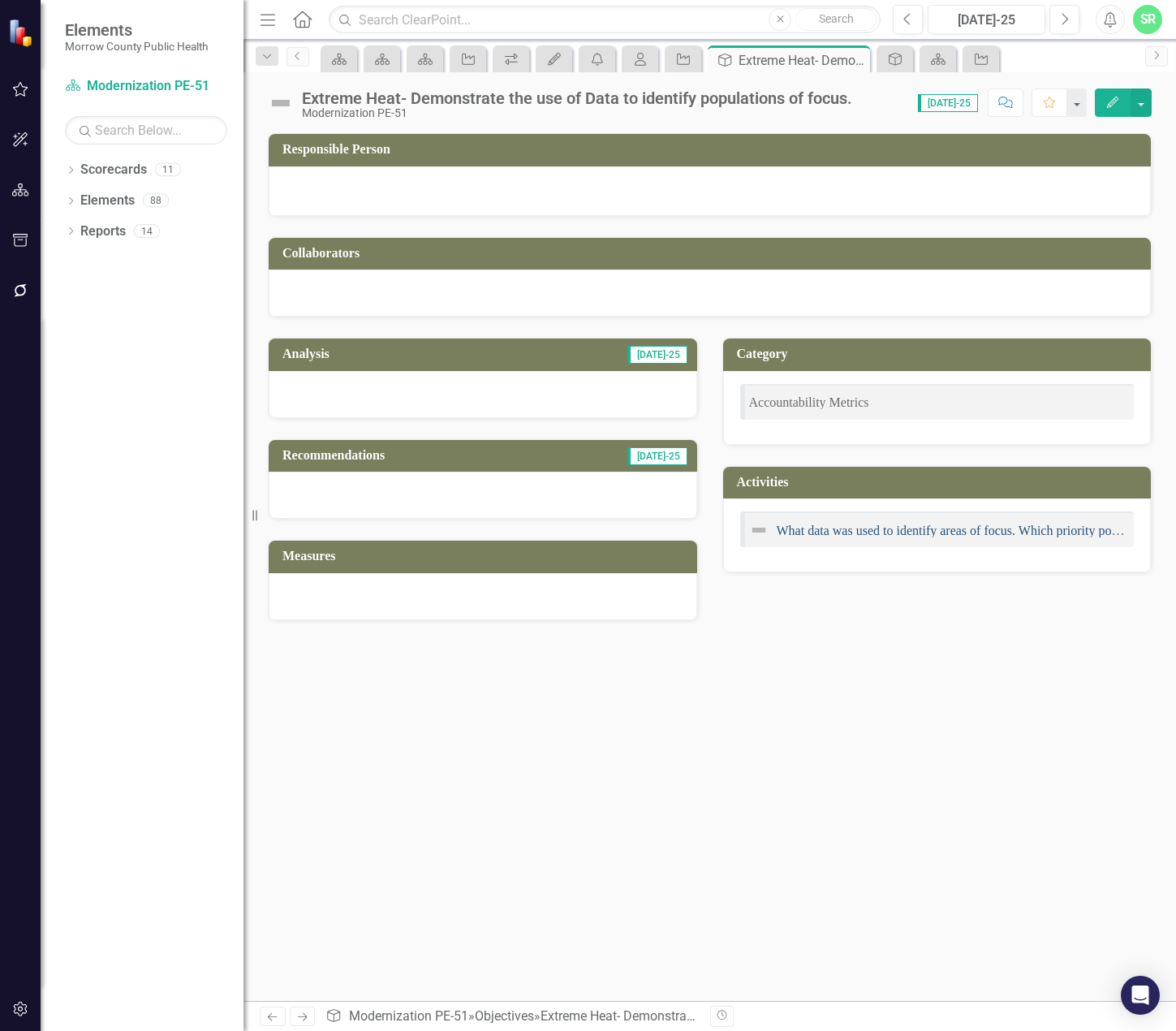
click at [863, 532] on link "What data was used to identify areas of focus. Which priority populations were …" at bounding box center [1067, 530] width 581 height 14
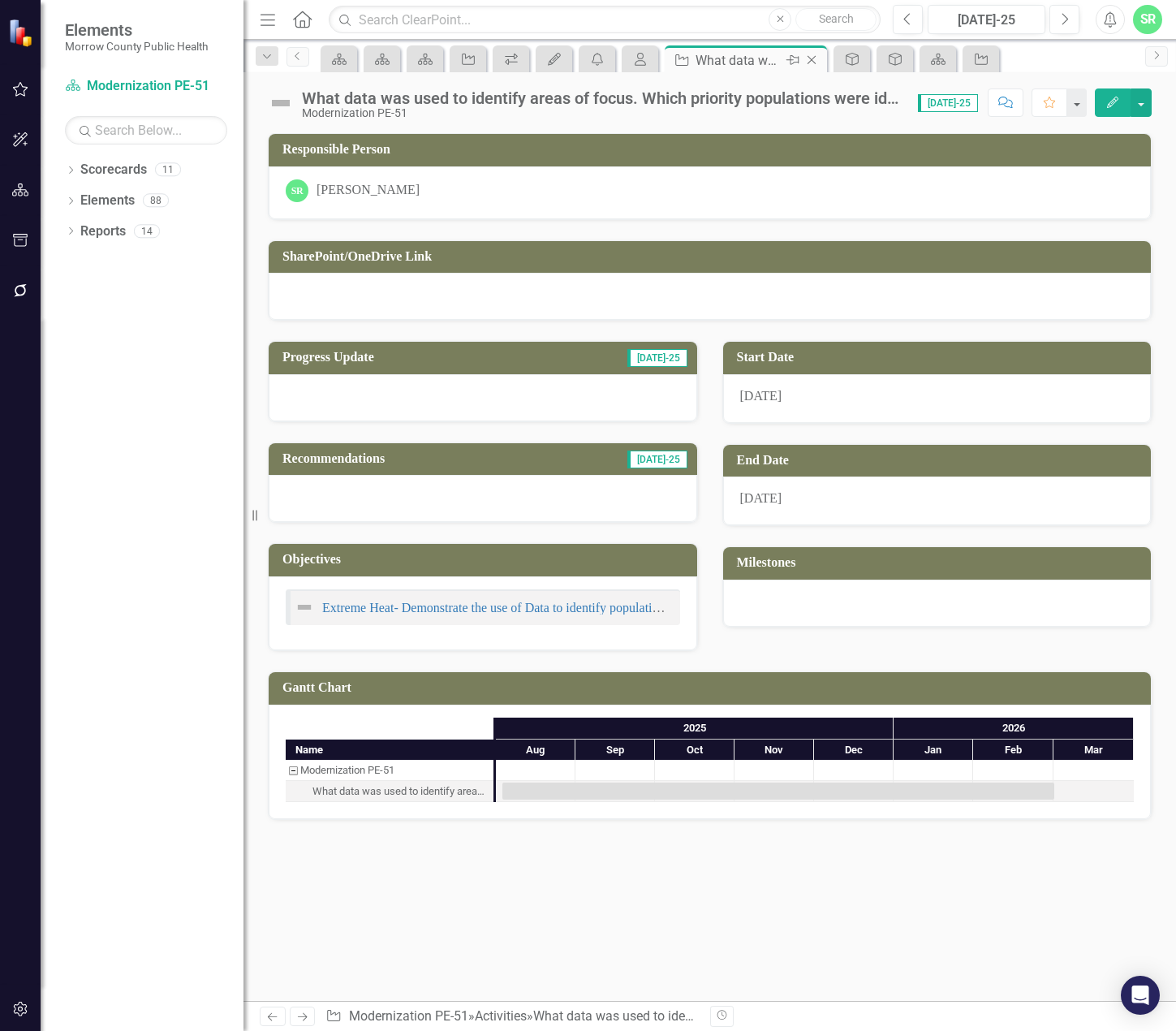
click at [816, 63] on icon "Close" at bounding box center [811, 60] width 16 height 13
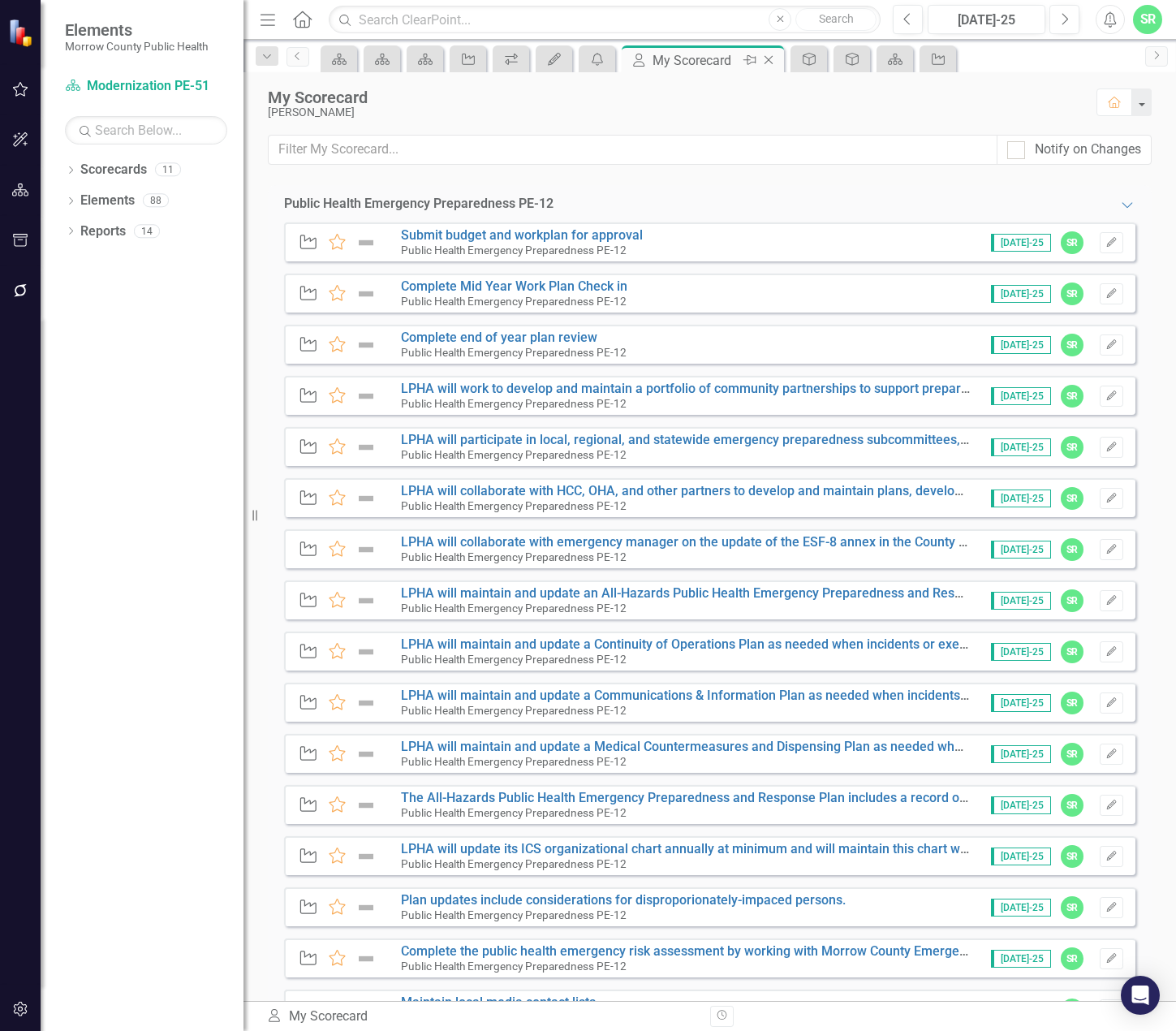
click at [769, 61] on icon at bounding box center [768, 60] width 9 height 9
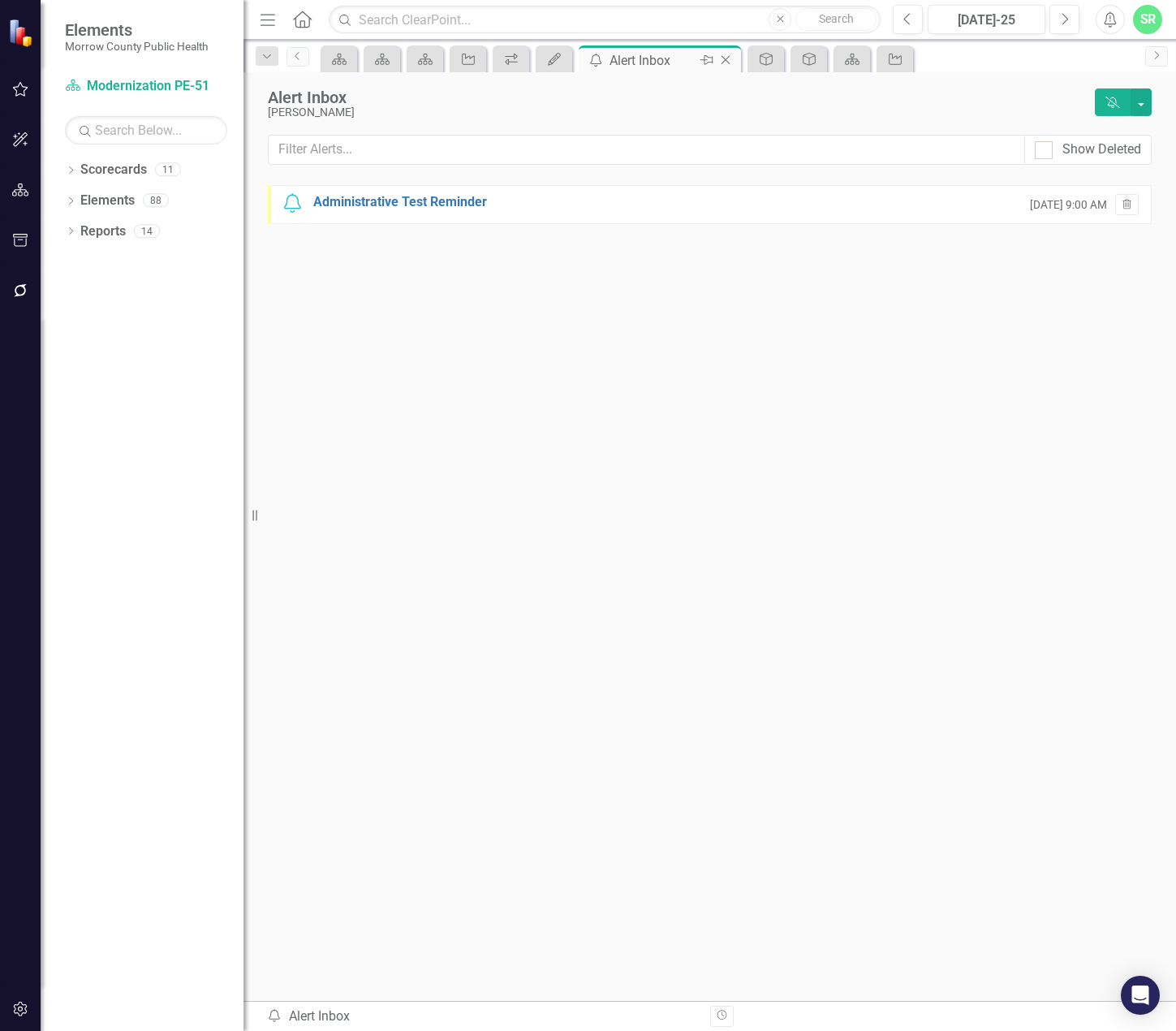
click at [725, 59] on icon "Close" at bounding box center [726, 60] width 16 height 13
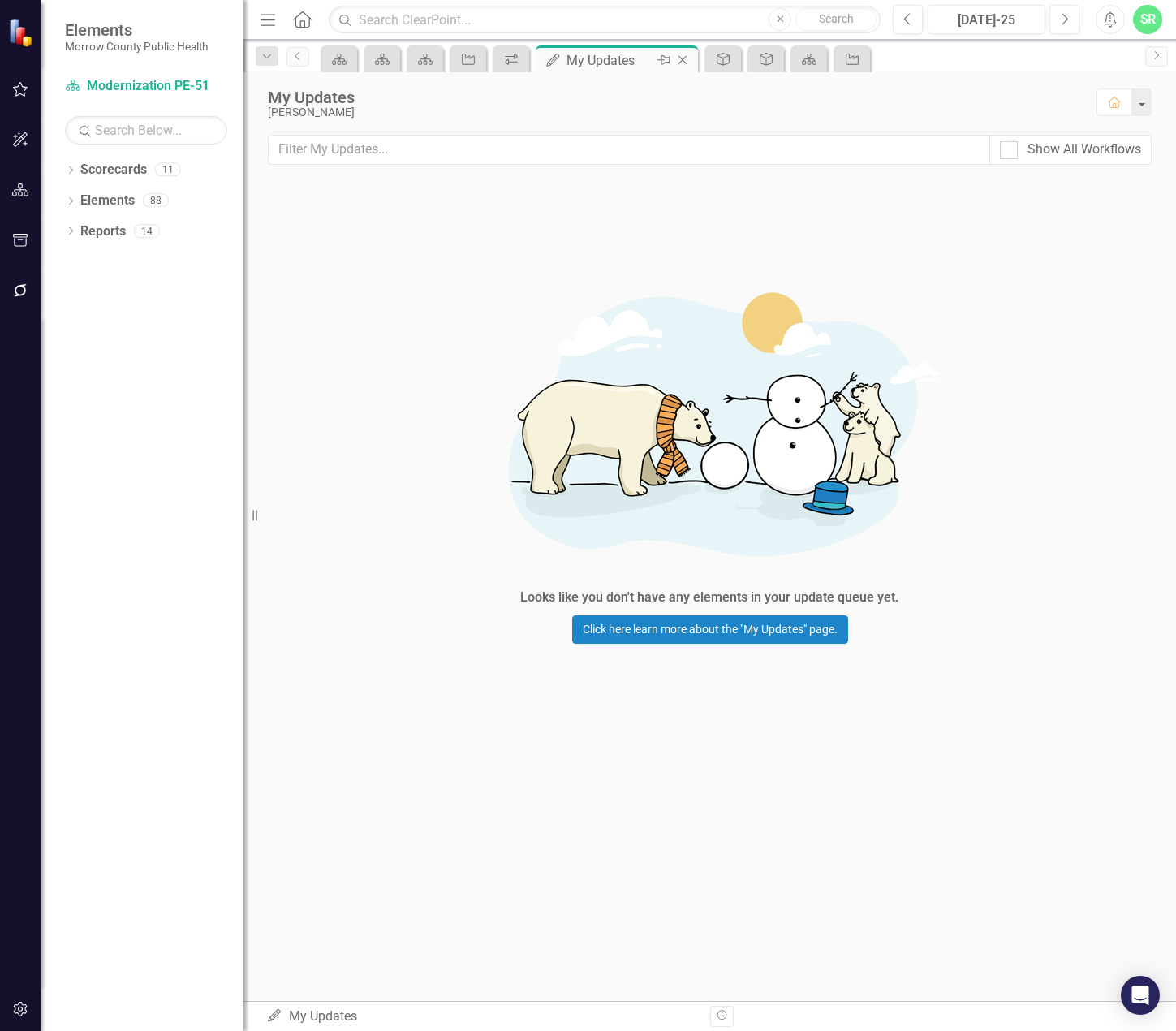
click at [684, 58] on icon "Close" at bounding box center [683, 60] width 16 height 13
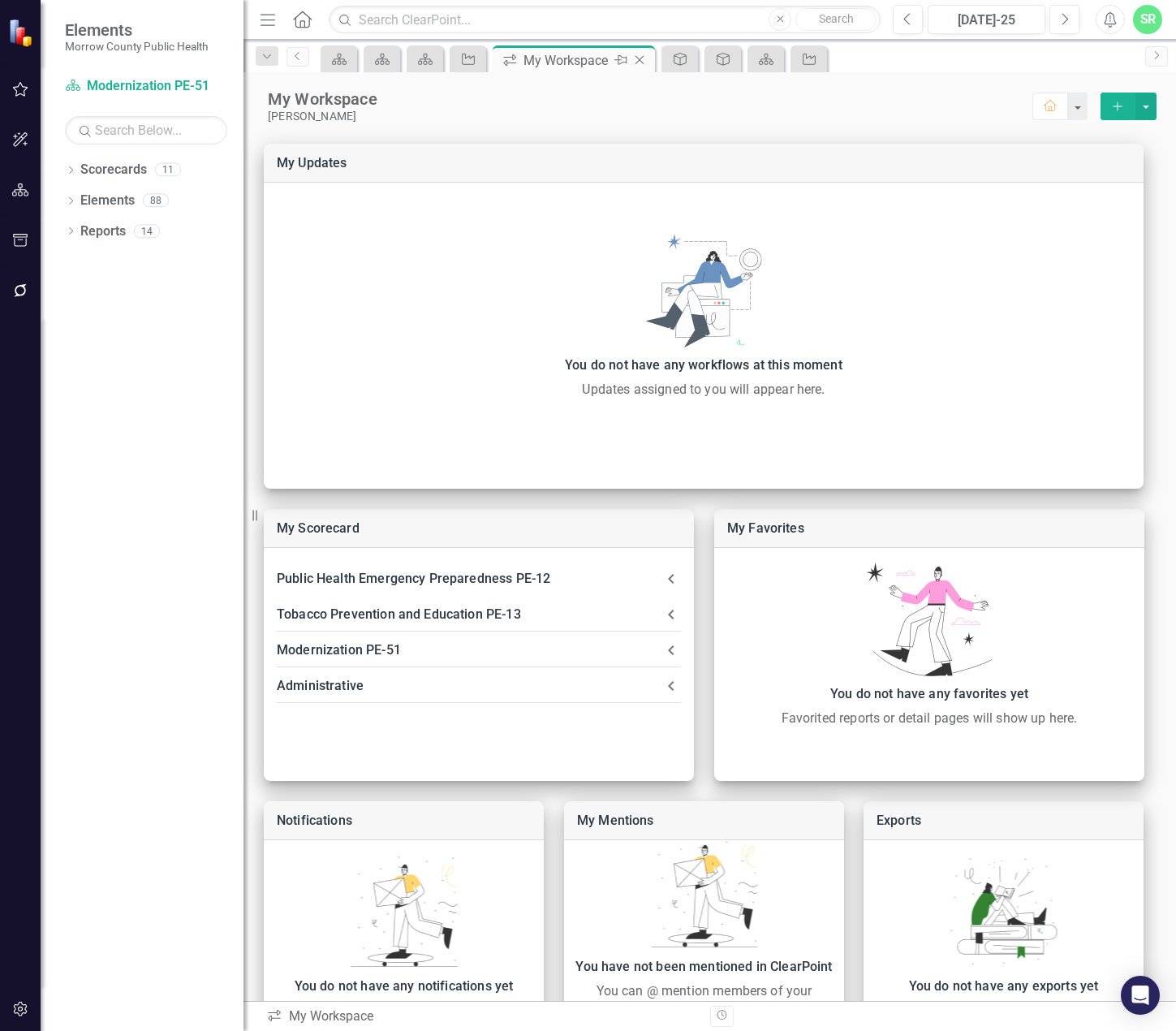
click at [643, 55] on icon "Close" at bounding box center [639, 60] width 16 height 13
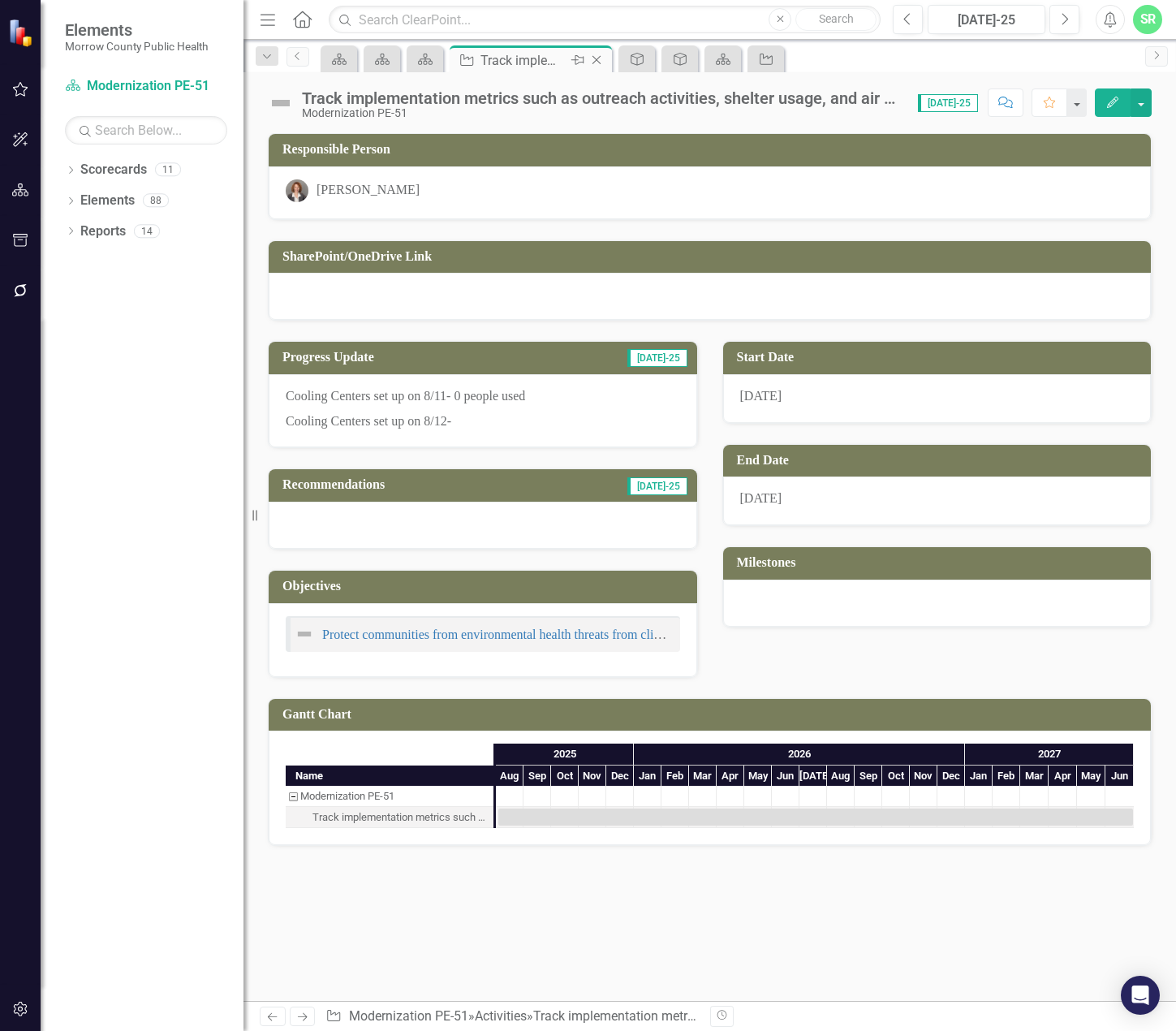
click at [602, 59] on icon "Close" at bounding box center [596, 60] width 16 height 13
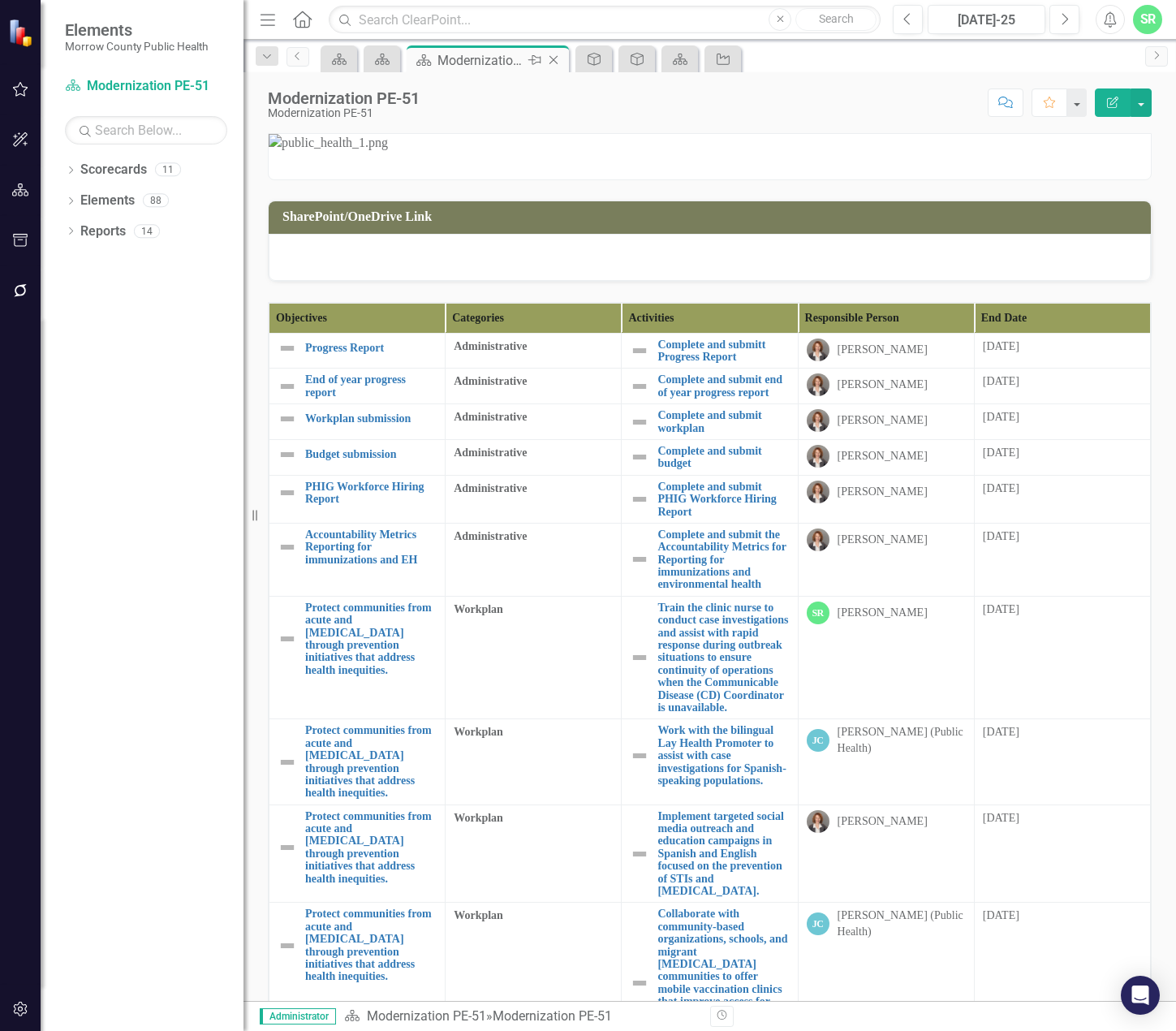
click at [557, 56] on icon "Close" at bounding box center [554, 60] width 16 height 13
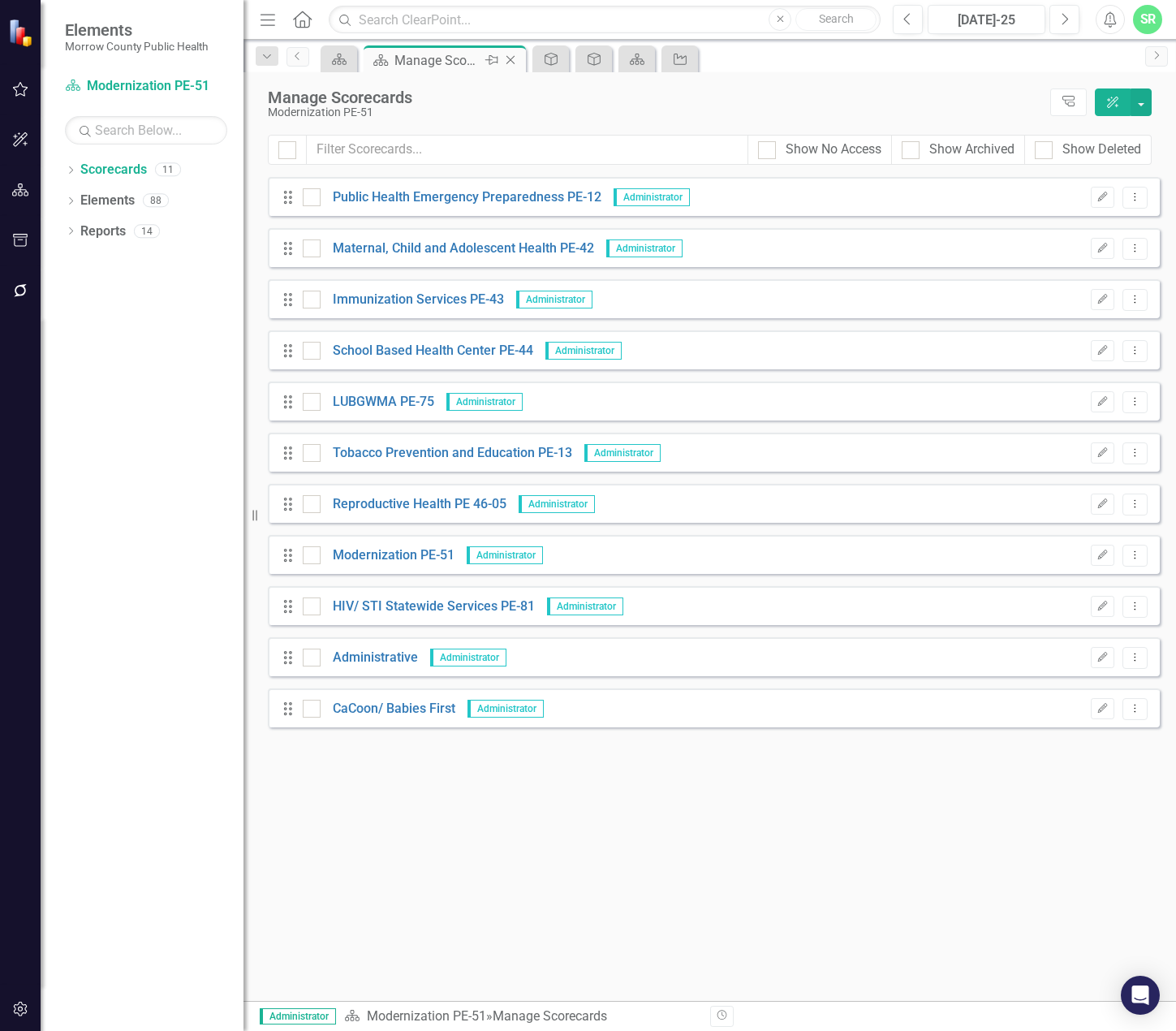
click at [519, 57] on icon "Close" at bounding box center [511, 60] width 16 height 13
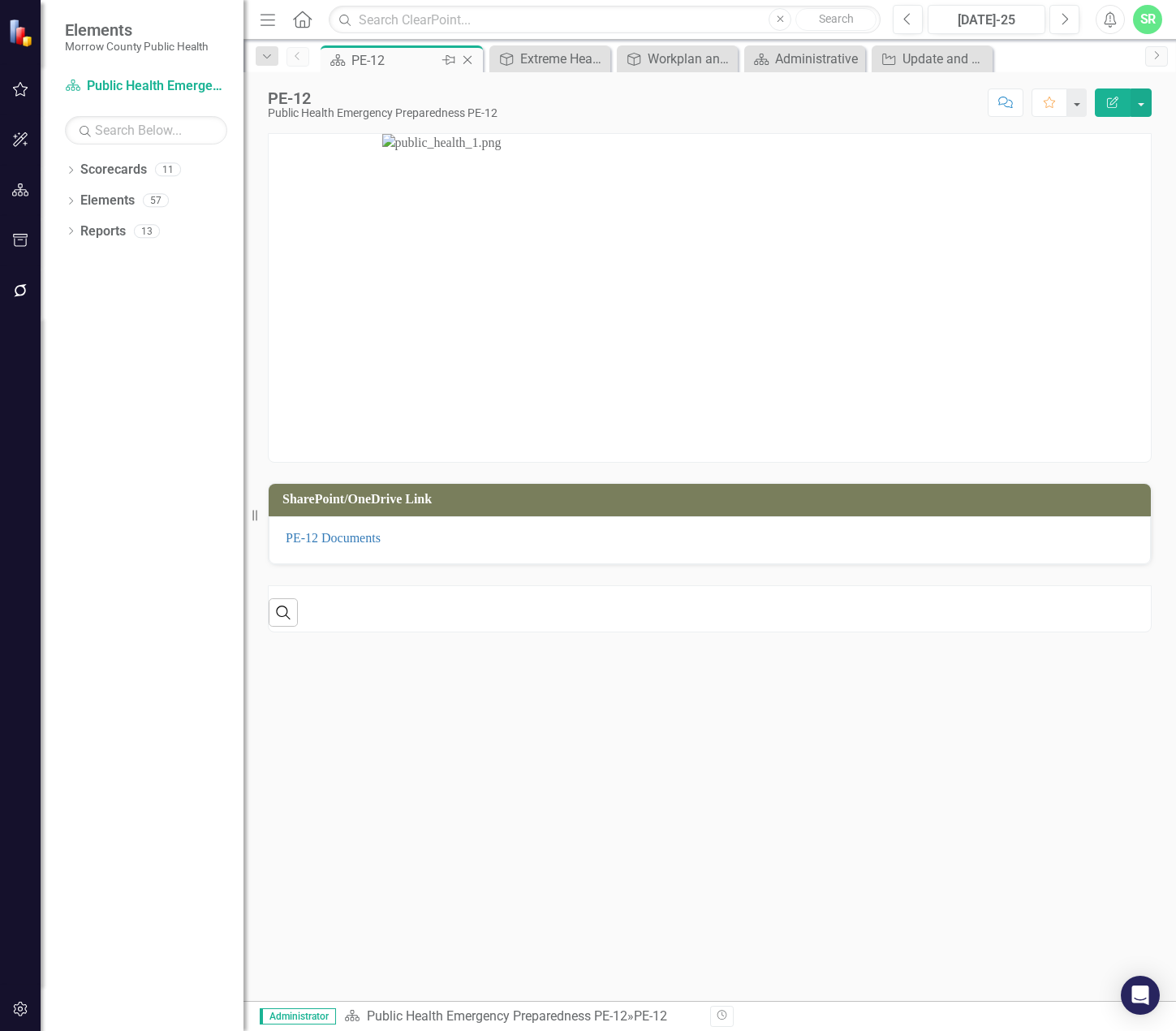
click at [466, 60] on icon "Close" at bounding box center [467, 60] width 16 height 13
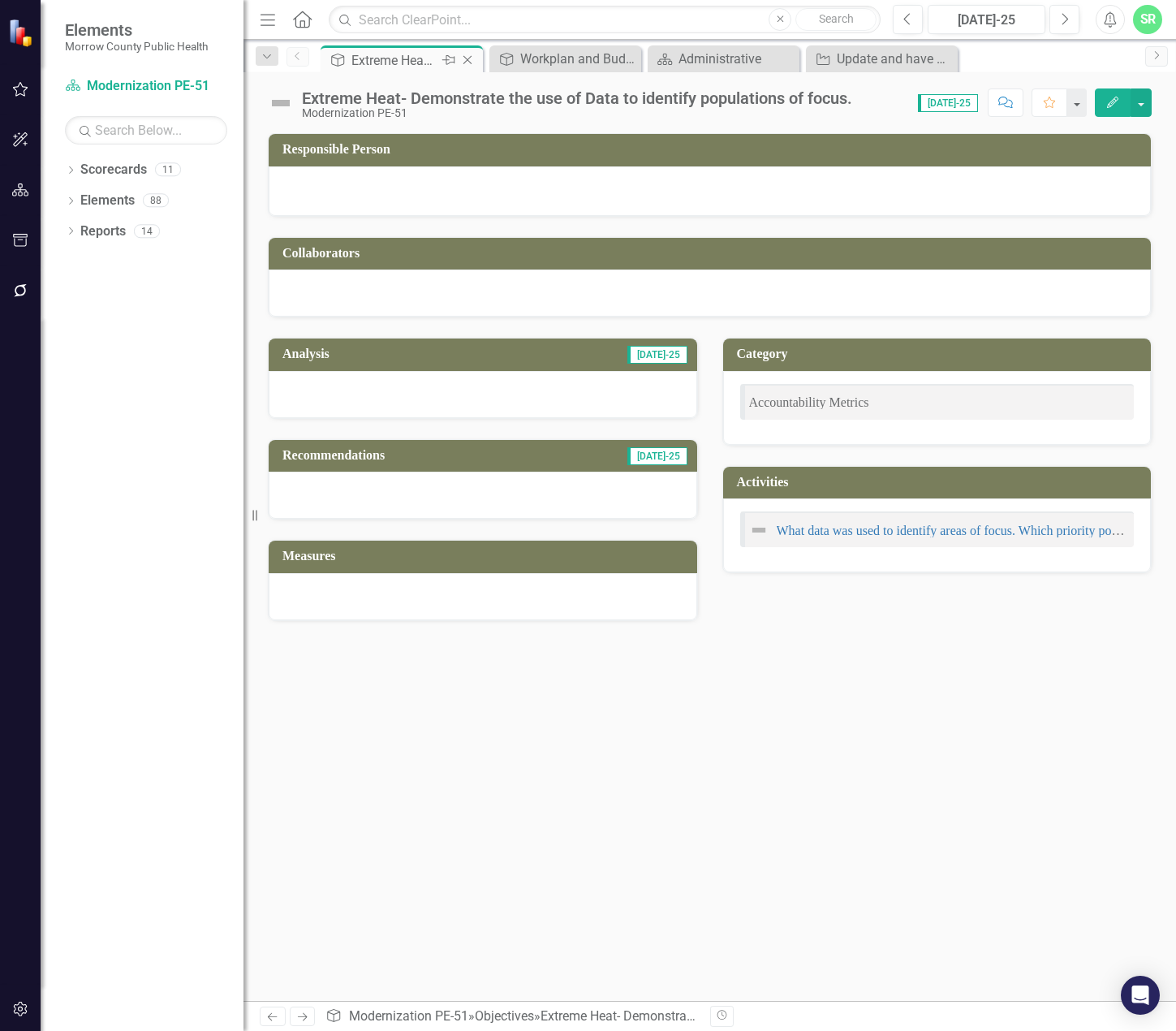
click at [472, 56] on icon "Close" at bounding box center [467, 60] width 16 height 13
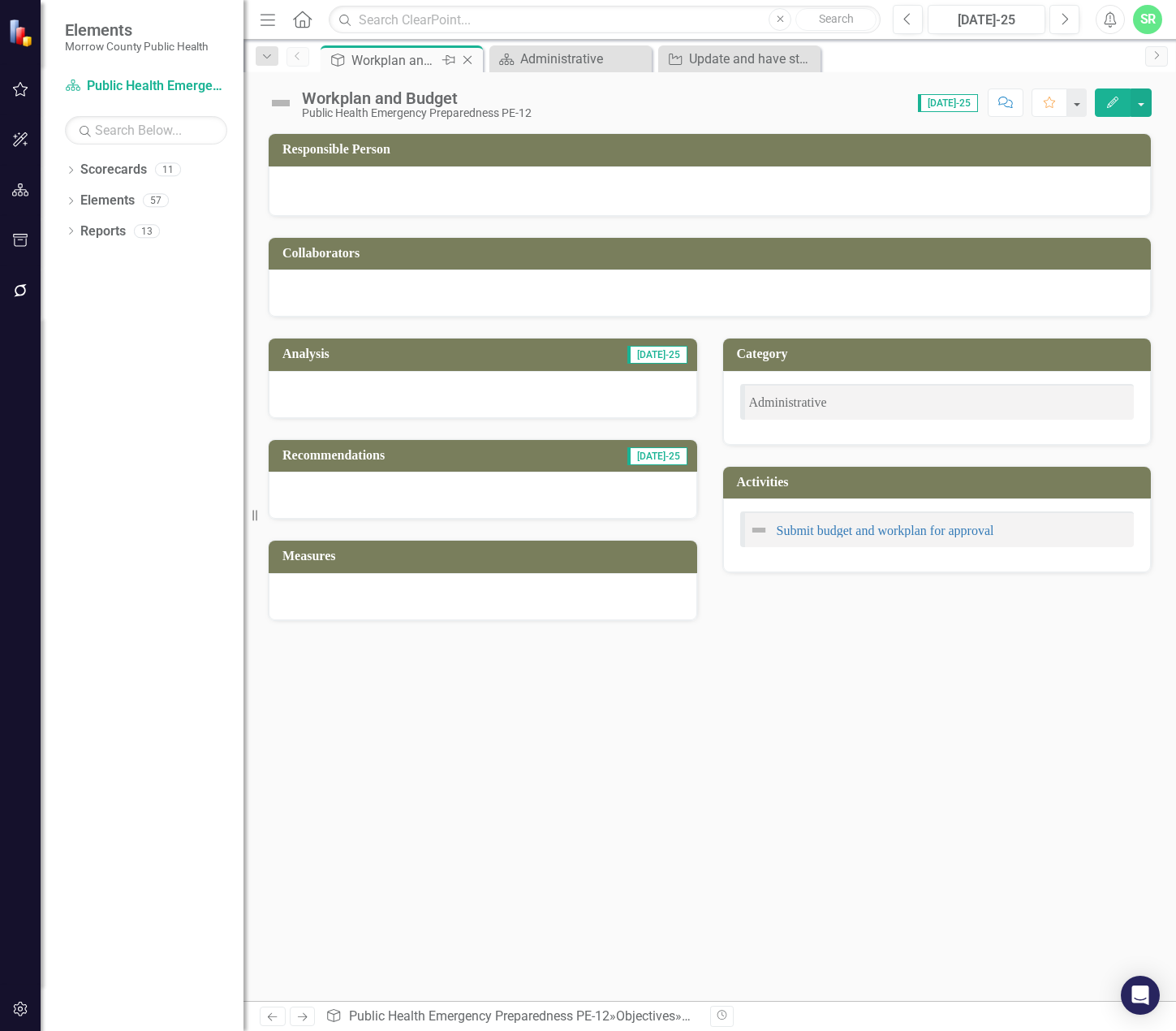
click at [472, 56] on icon "Close" at bounding box center [467, 60] width 16 height 13
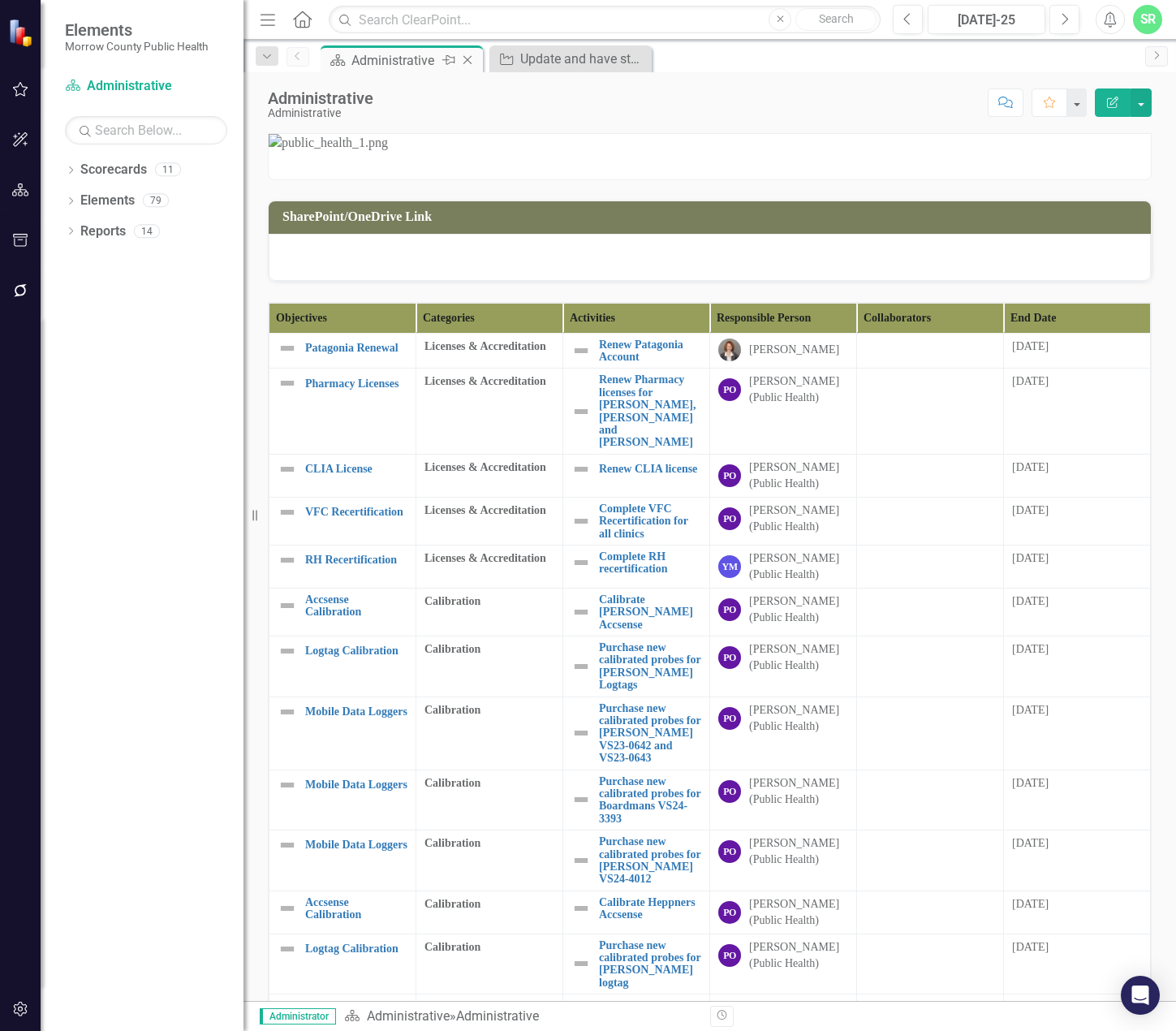
click at [472, 56] on icon "Close" at bounding box center [467, 60] width 16 height 13
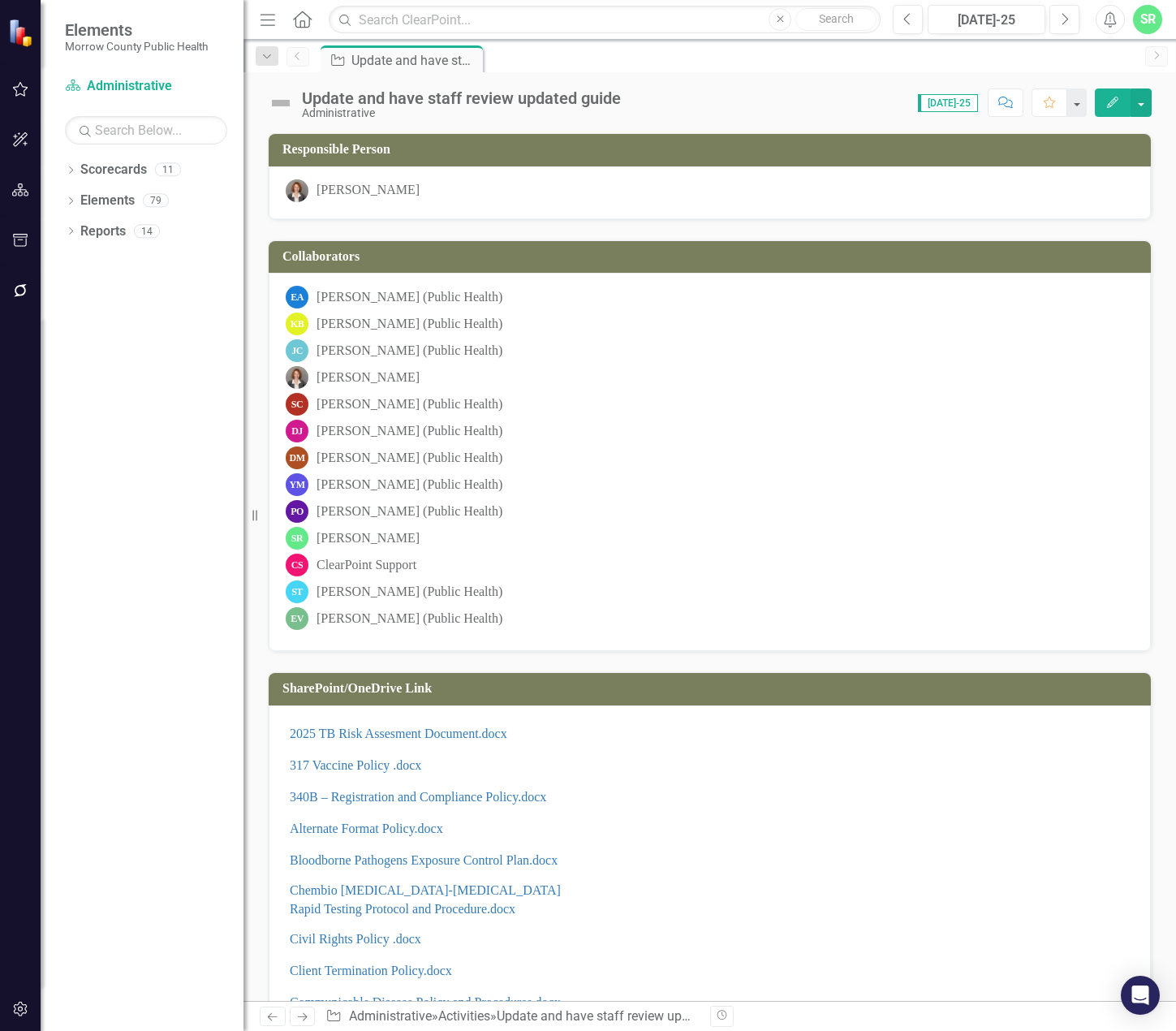
click at [0, 0] on icon "Pin" at bounding box center [0, 0] width 0 height 0
click at [26, 88] on icon "button" at bounding box center [20, 89] width 17 height 13
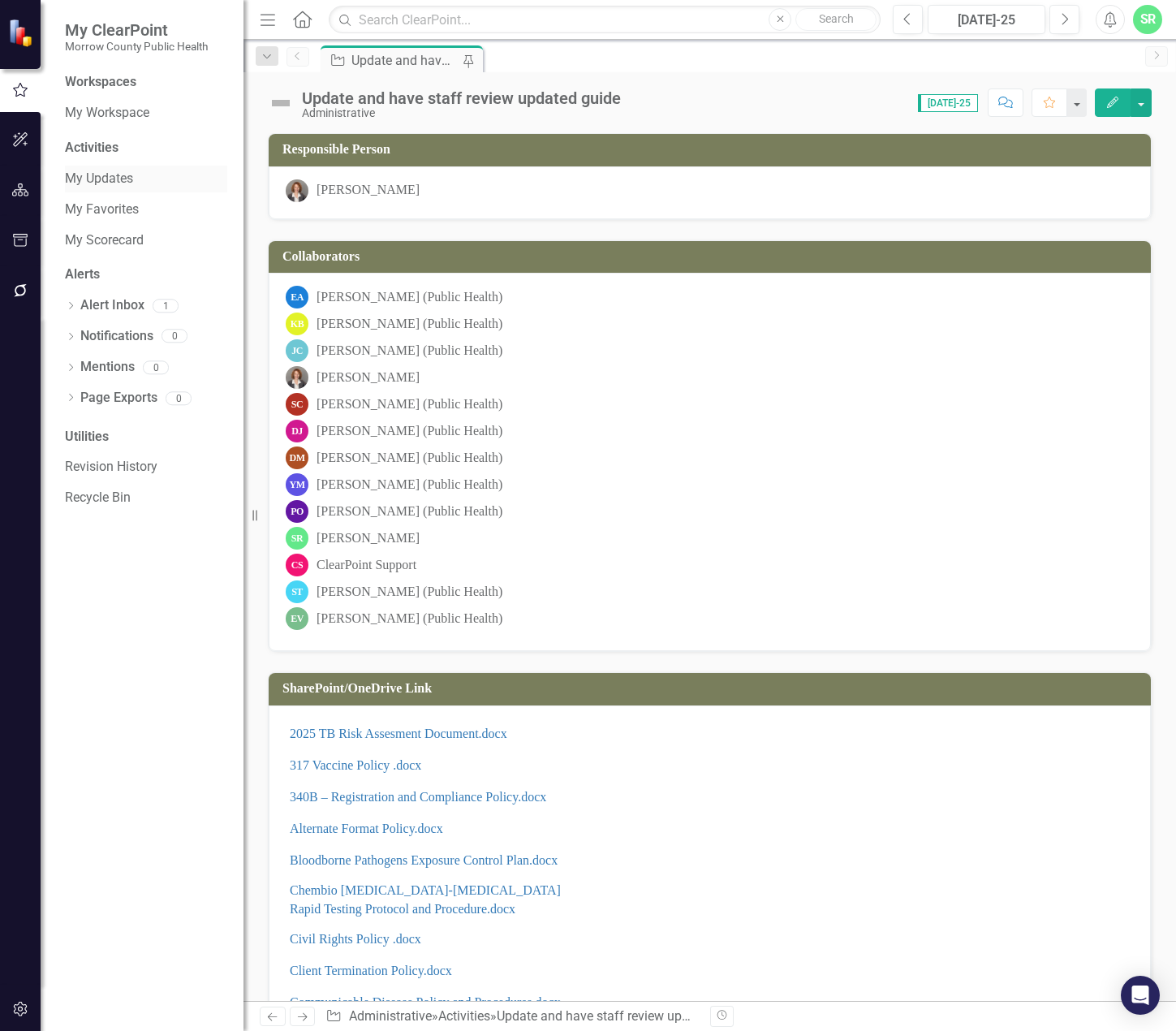
click at [146, 182] on link "My Updates" at bounding box center [146, 179] width 162 height 19
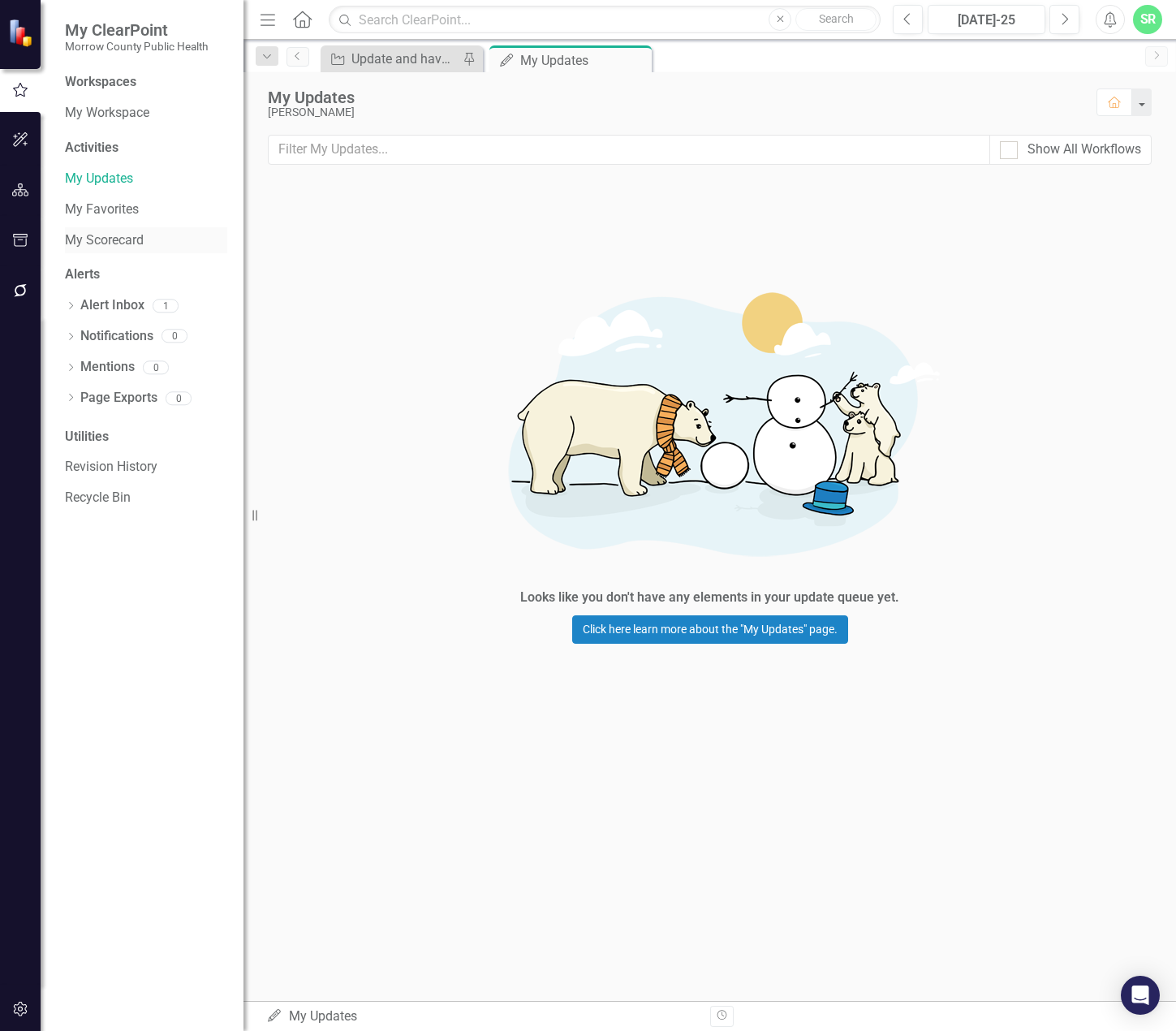
click at [128, 246] on link "My Scorecard" at bounding box center [146, 241] width 162 height 19
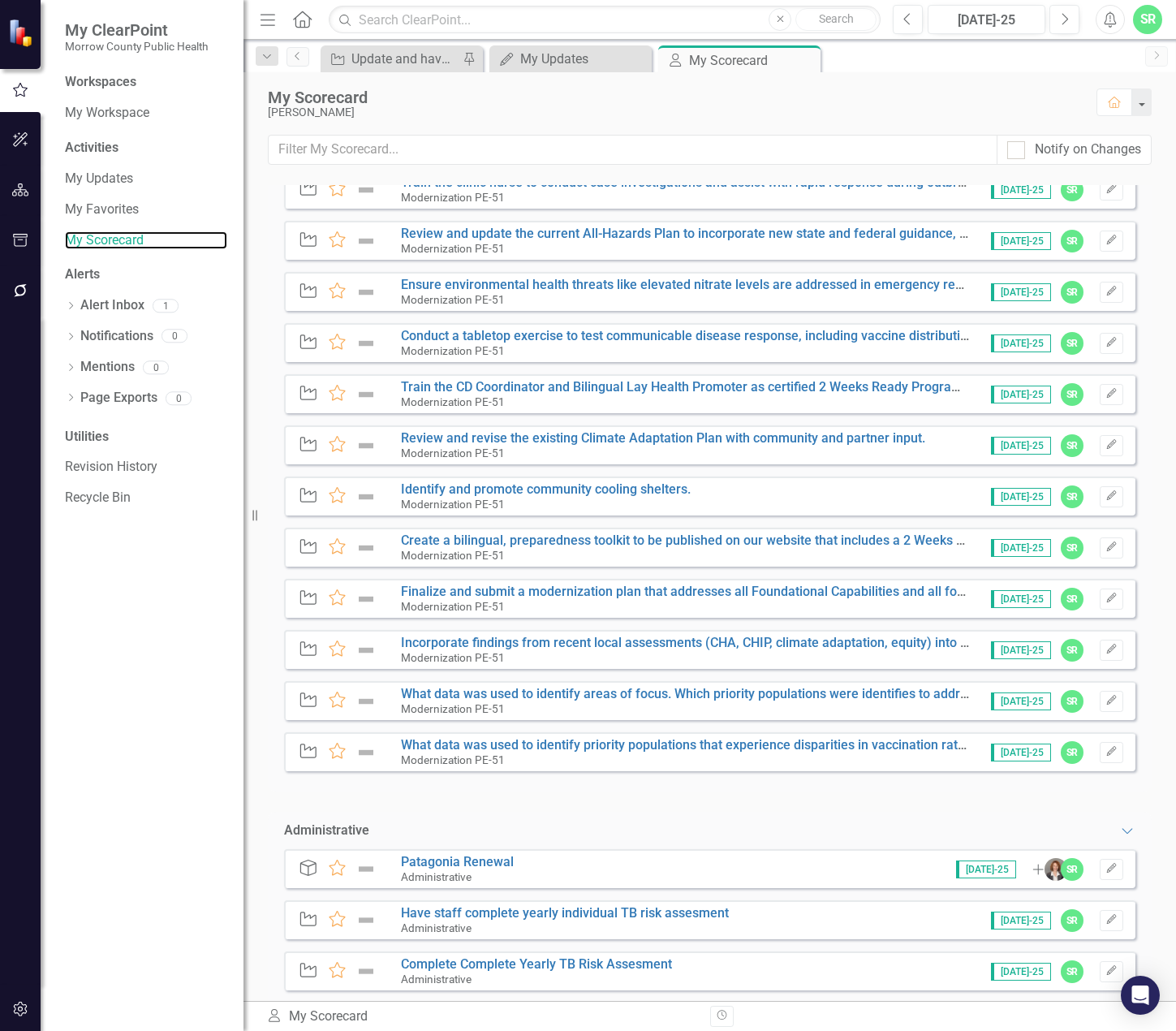
scroll to position [2097, 0]
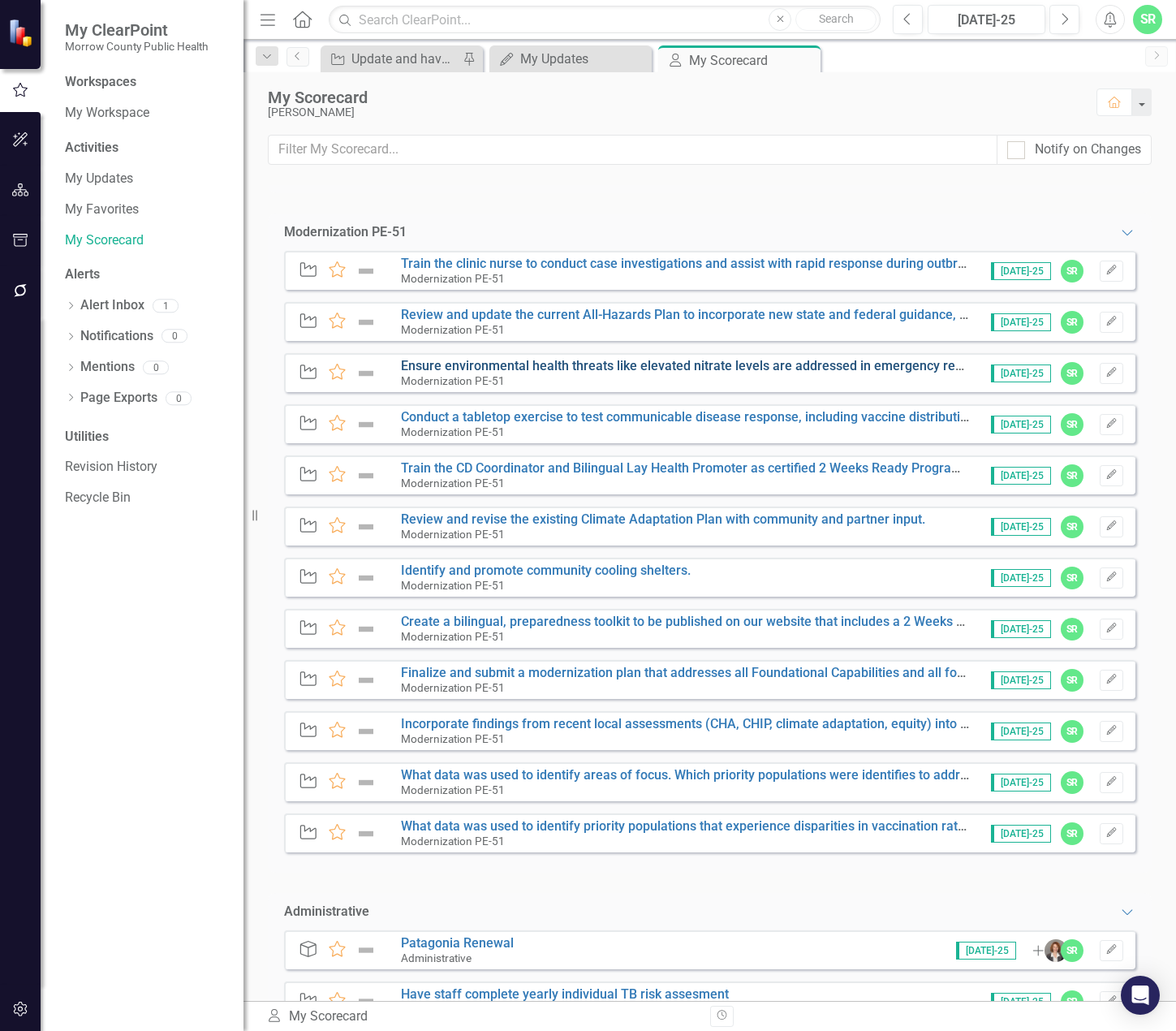
click at [904, 363] on link "Ensure environmental health threats like elevated nitrate levels are addressed …" at bounding box center [814, 365] width 826 height 15
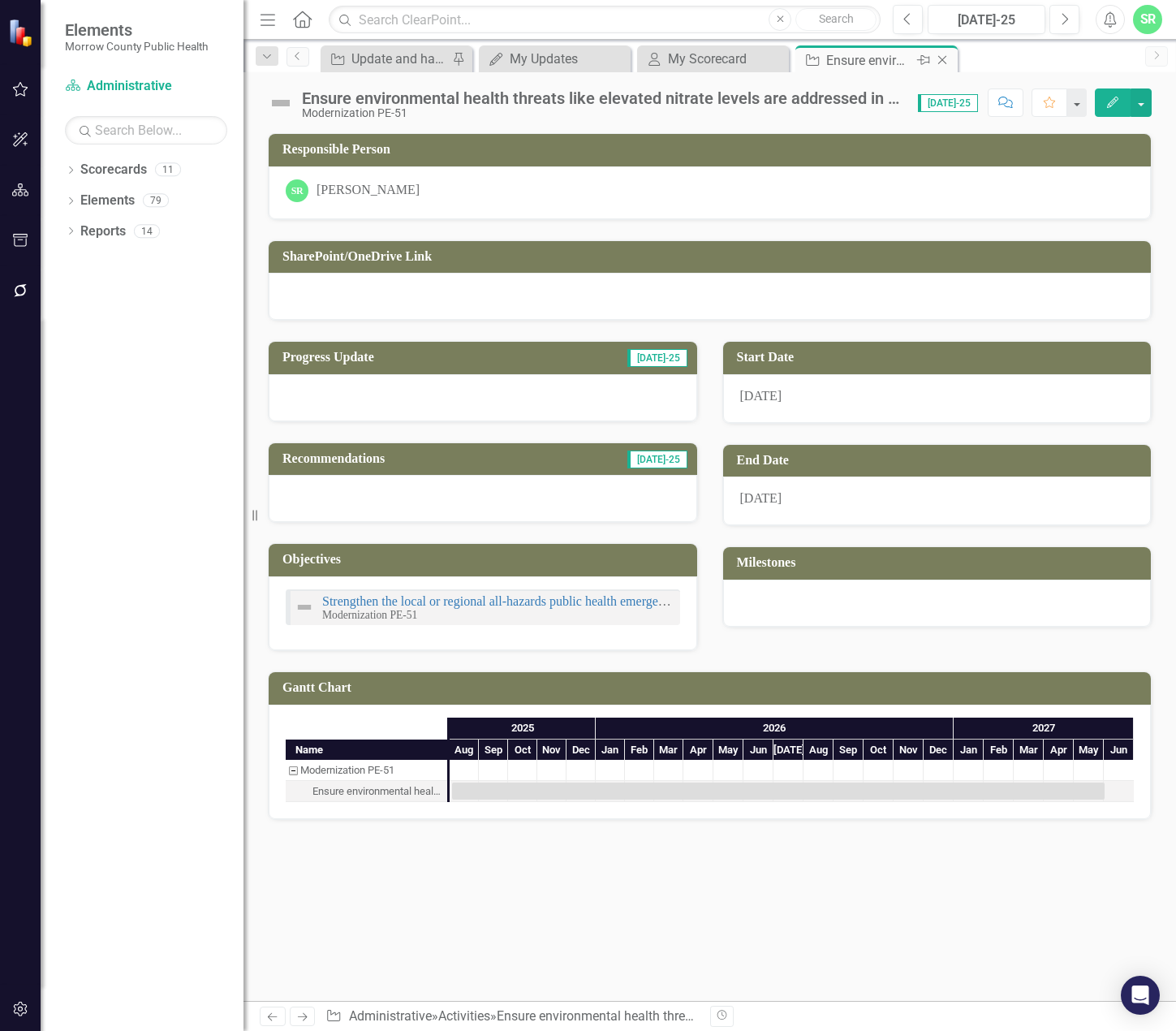
click at [944, 63] on icon at bounding box center [942, 60] width 9 height 9
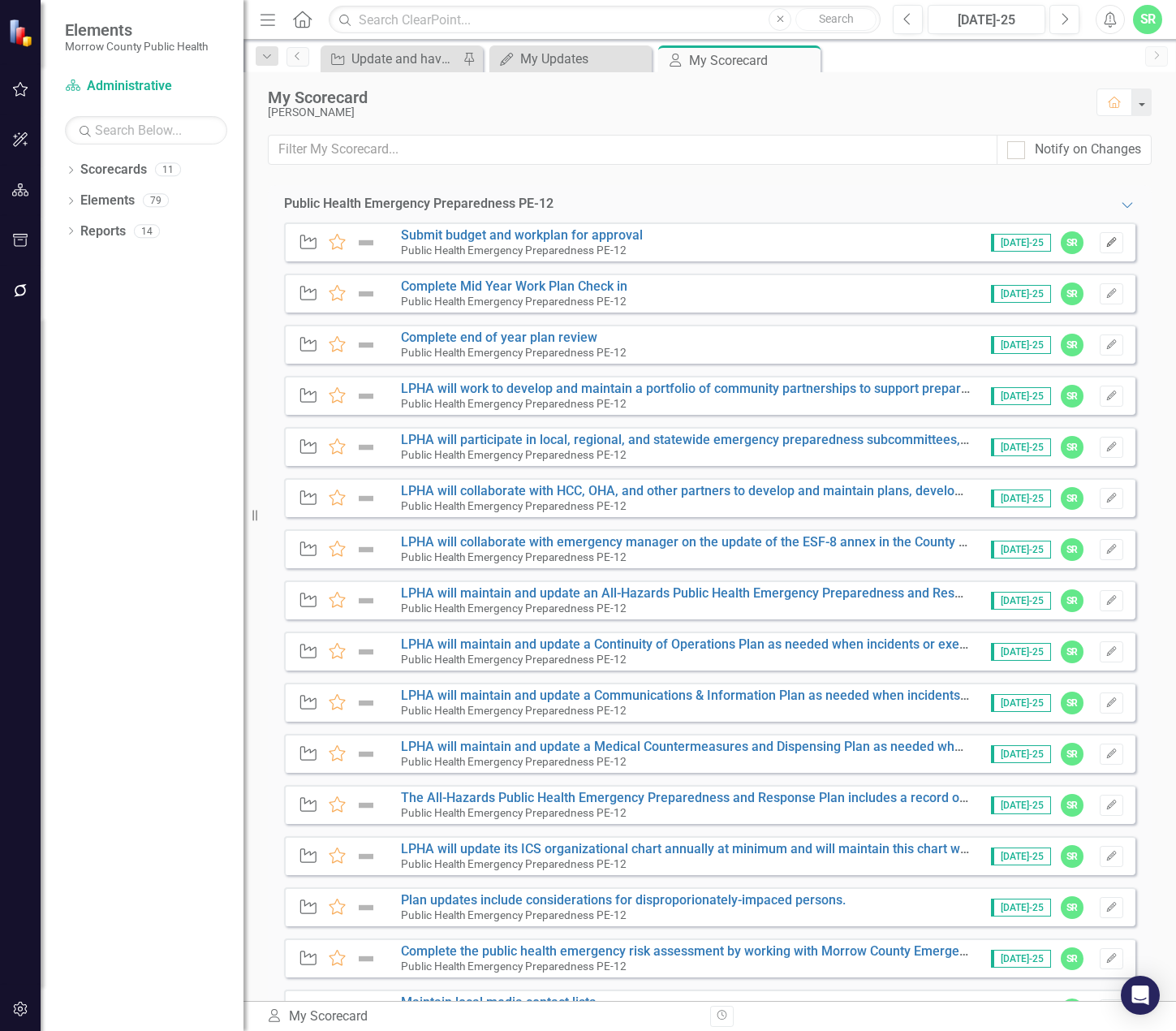
click at [1106, 242] on icon "button" at bounding box center [1111, 242] width 10 height 10
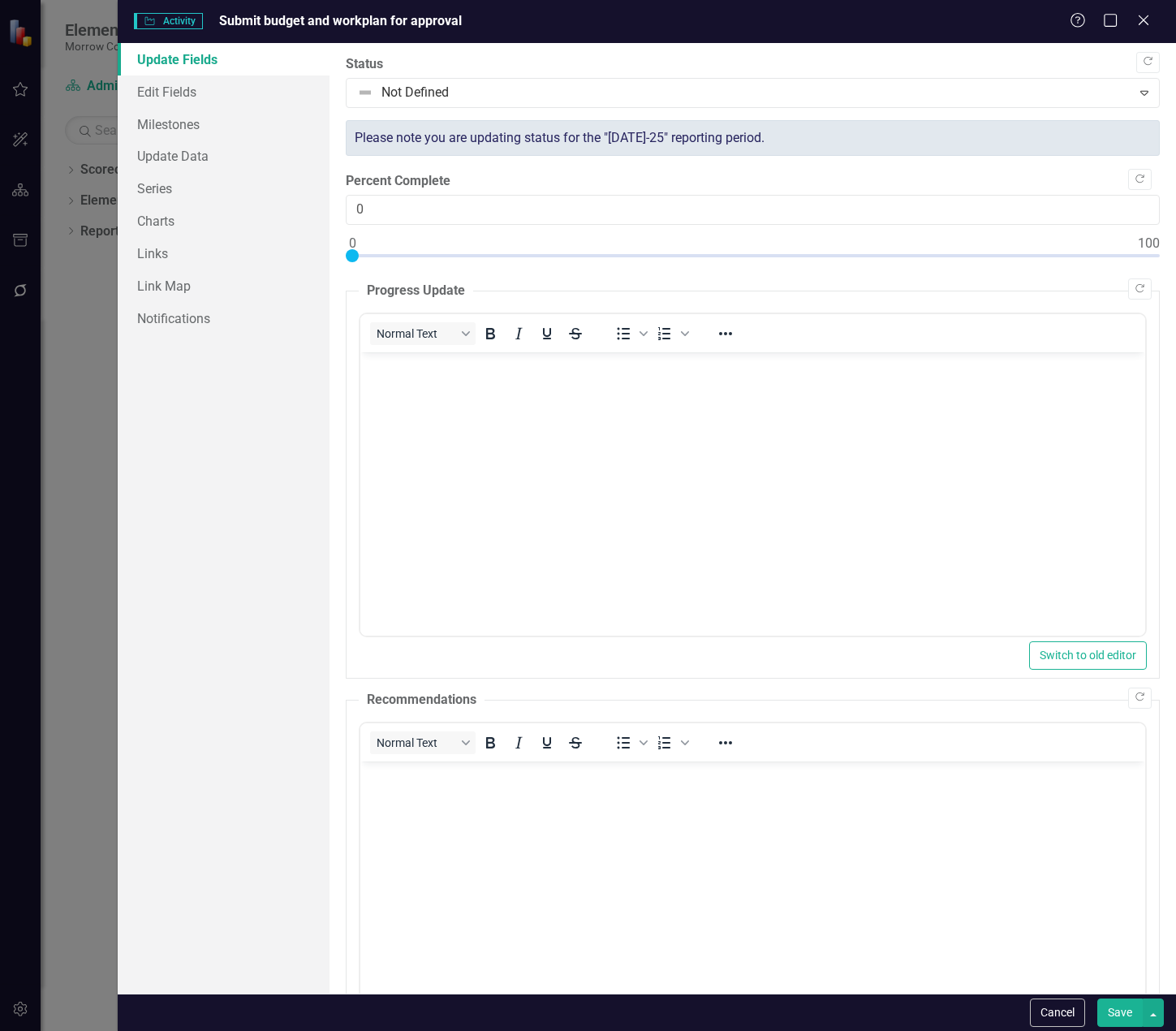
click at [731, 454] on body "Rich Text Area. Press ALT-0 for help." at bounding box center [752, 473] width 785 height 244
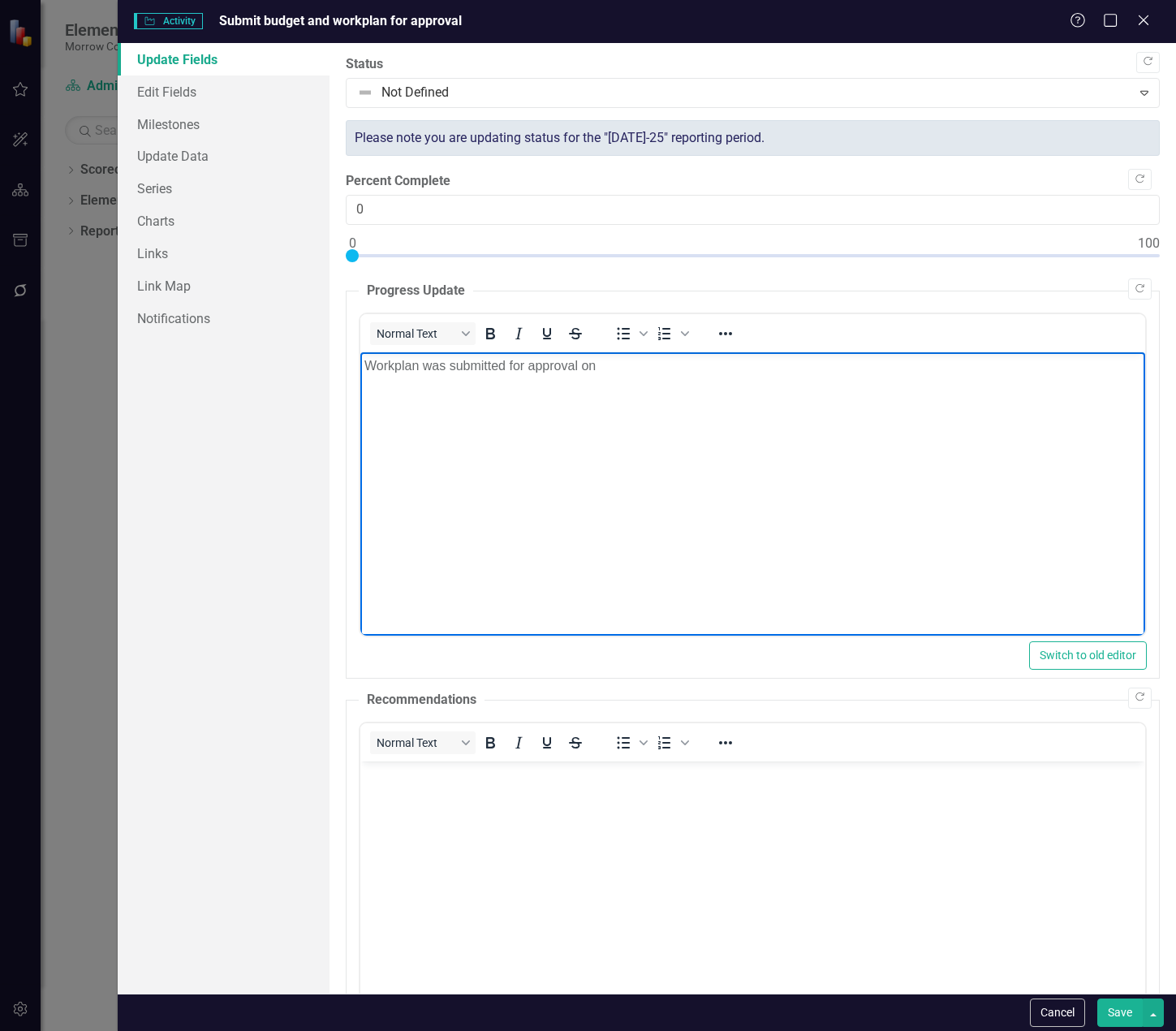
click at [686, 389] on body "Workplan was submitted for approval on" at bounding box center [752, 473] width 785 height 244
click at [1117, 1010] on button "Save" at bounding box center [1120, 1012] width 46 height 29
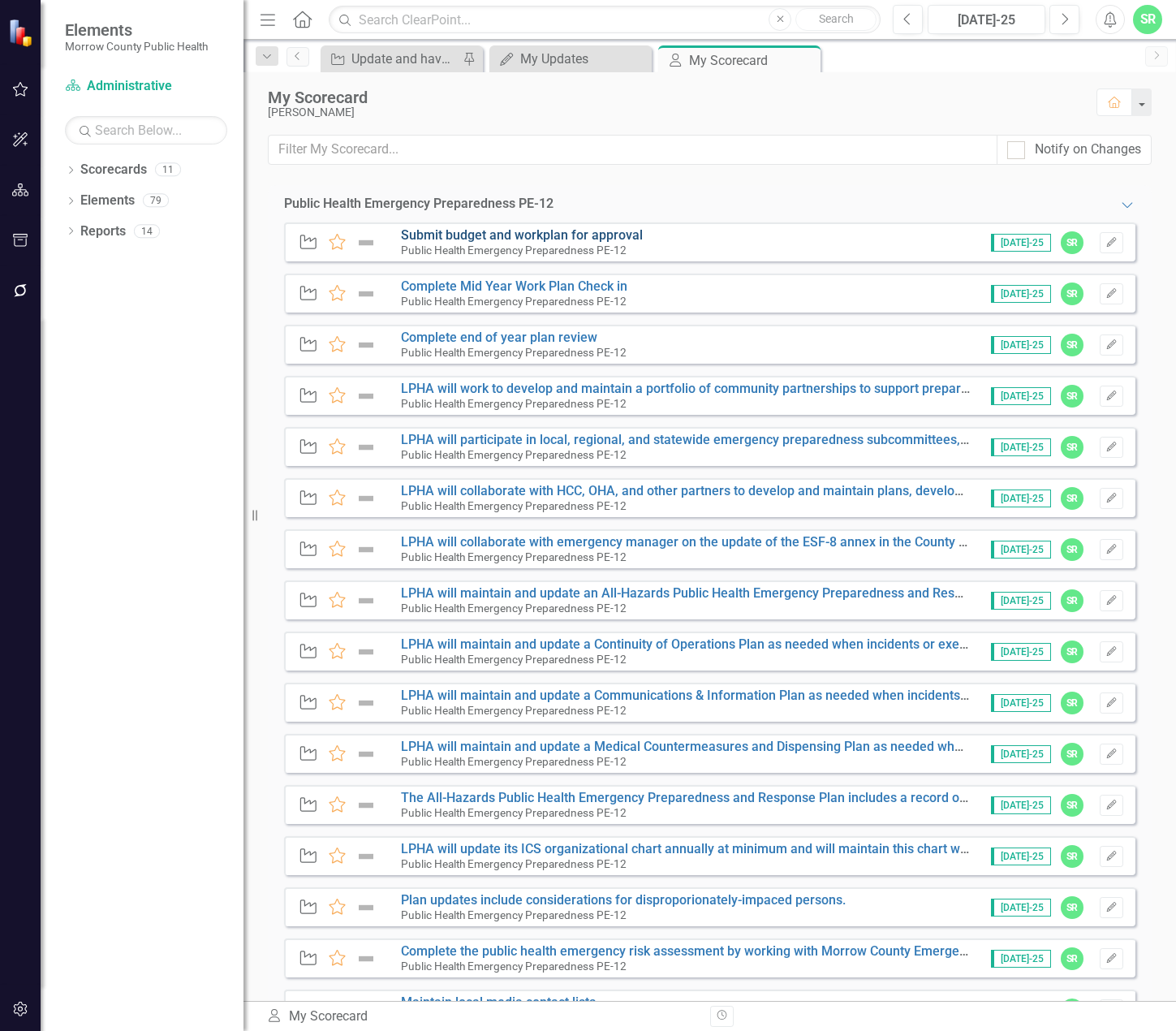
click at [587, 236] on link "Submit budget and workplan for approval" at bounding box center [522, 235] width 242 height 15
